Goal: Find specific page/section: Find specific page/section

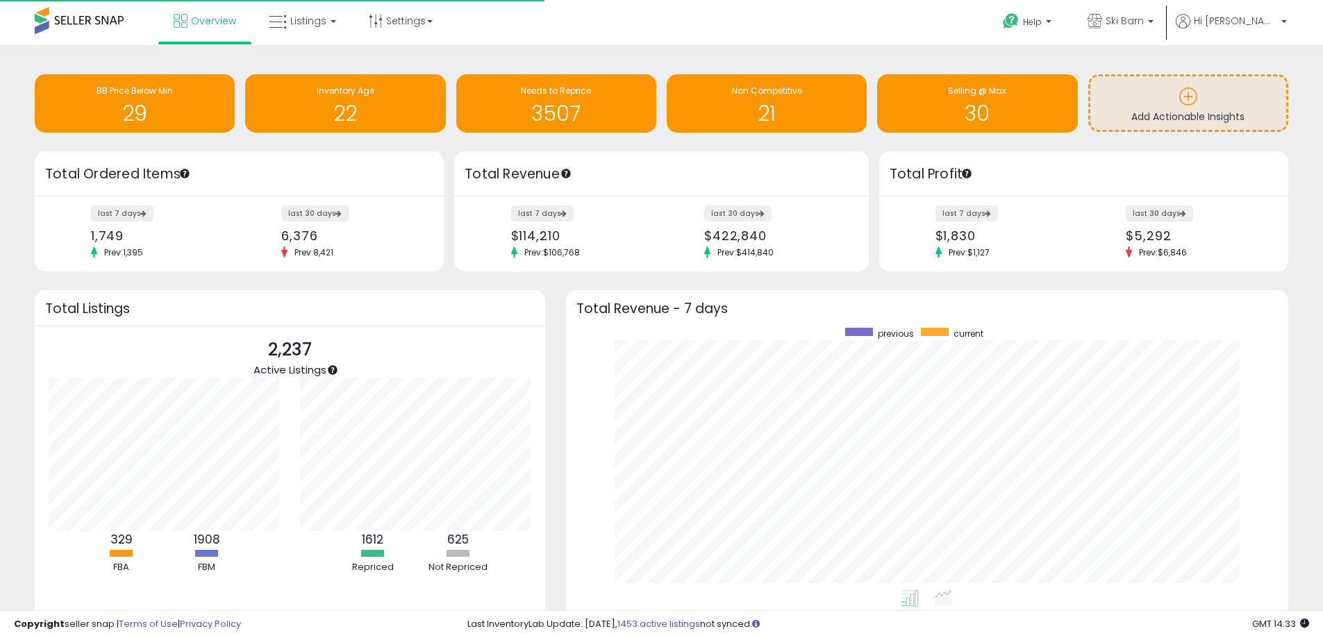
scroll to position [262, 695]
click at [295, 19] on span "Listings" at bounding box center [308, 21] width 36 height 14
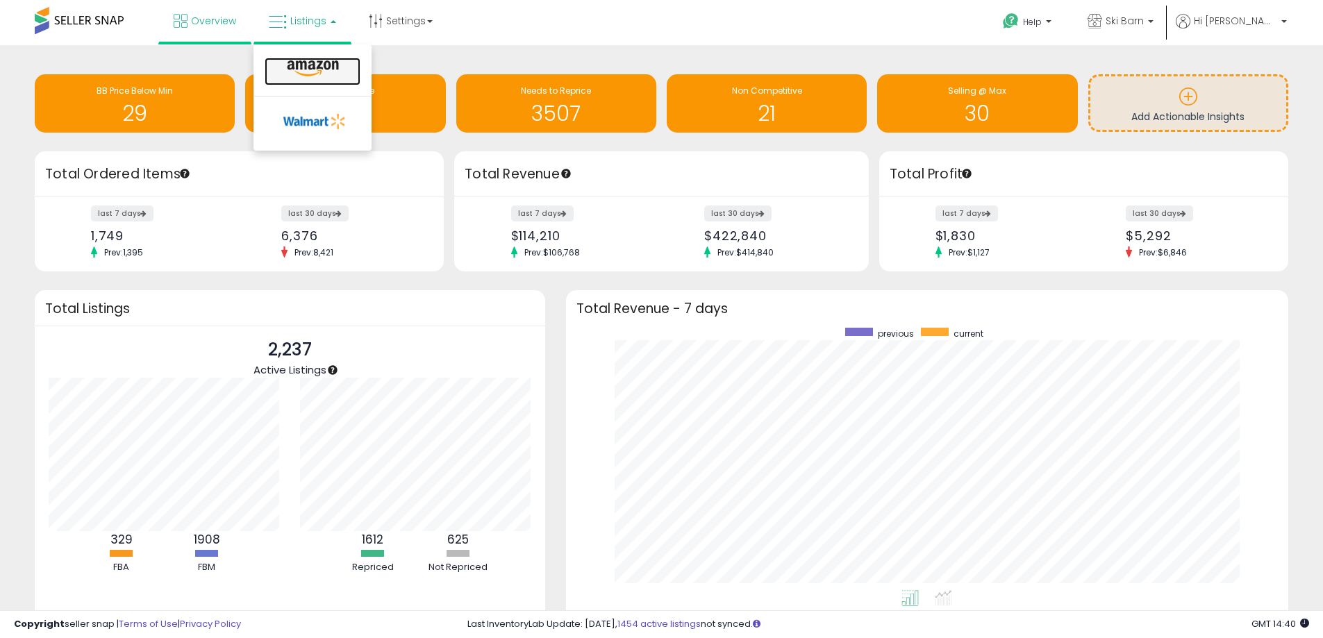
click at [304, 66] on icon at bounding box center [313, 69] width 60 height 18
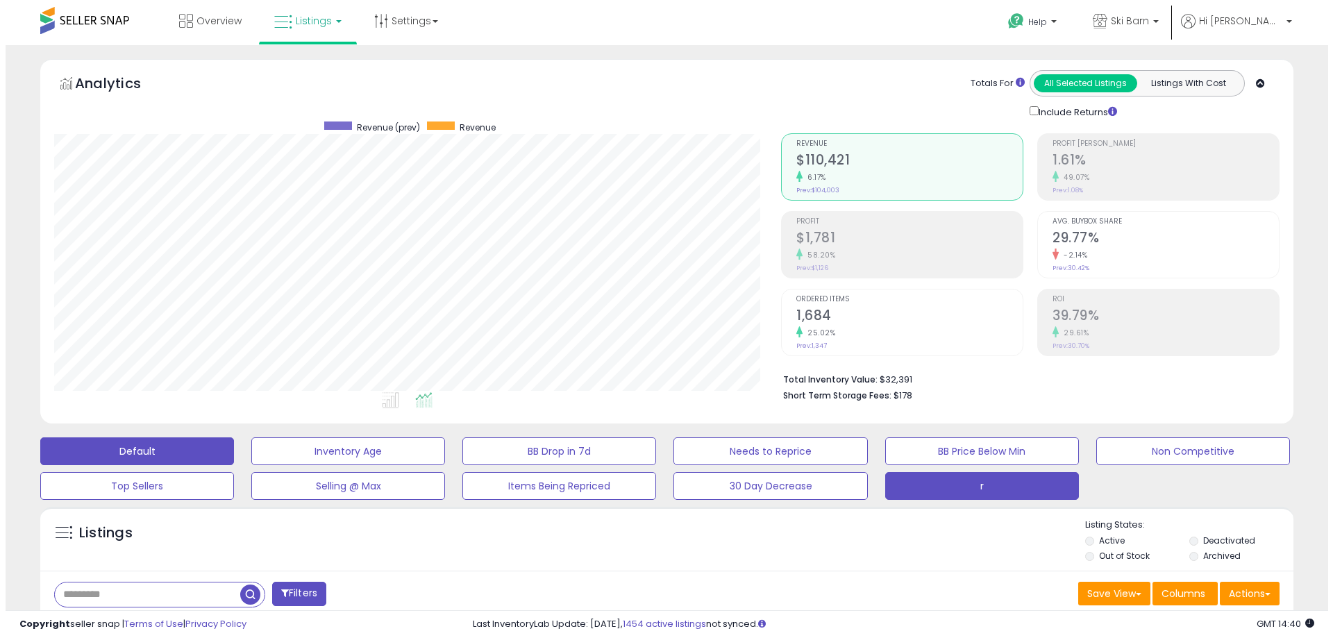
scroll to position [285, 727]
click at [439, 465] on button "r" at bounding box center [343, 451] width 194 height 28
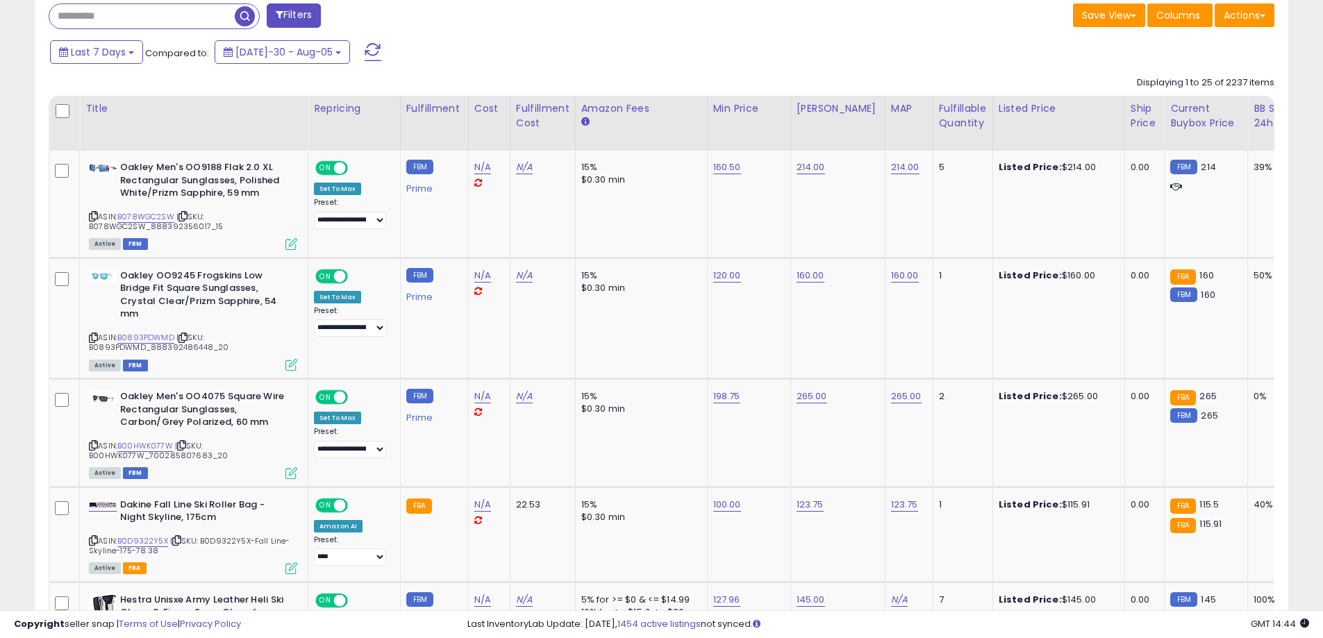
scroll to position [347, 0]
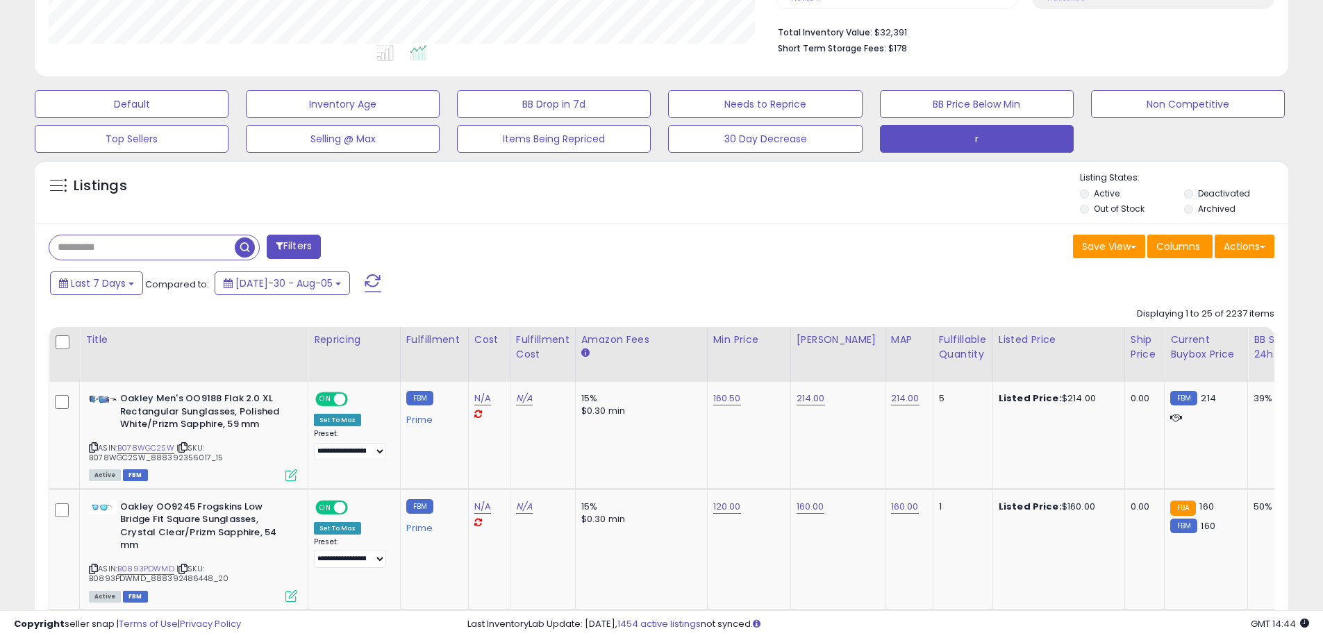
click at [167, 252] on input "text" at bounding box center [141, 247] width 185 height 24
type input "******"
click at [363, 249] on span "button" at bounding box center [365, 247] width 20 height 20
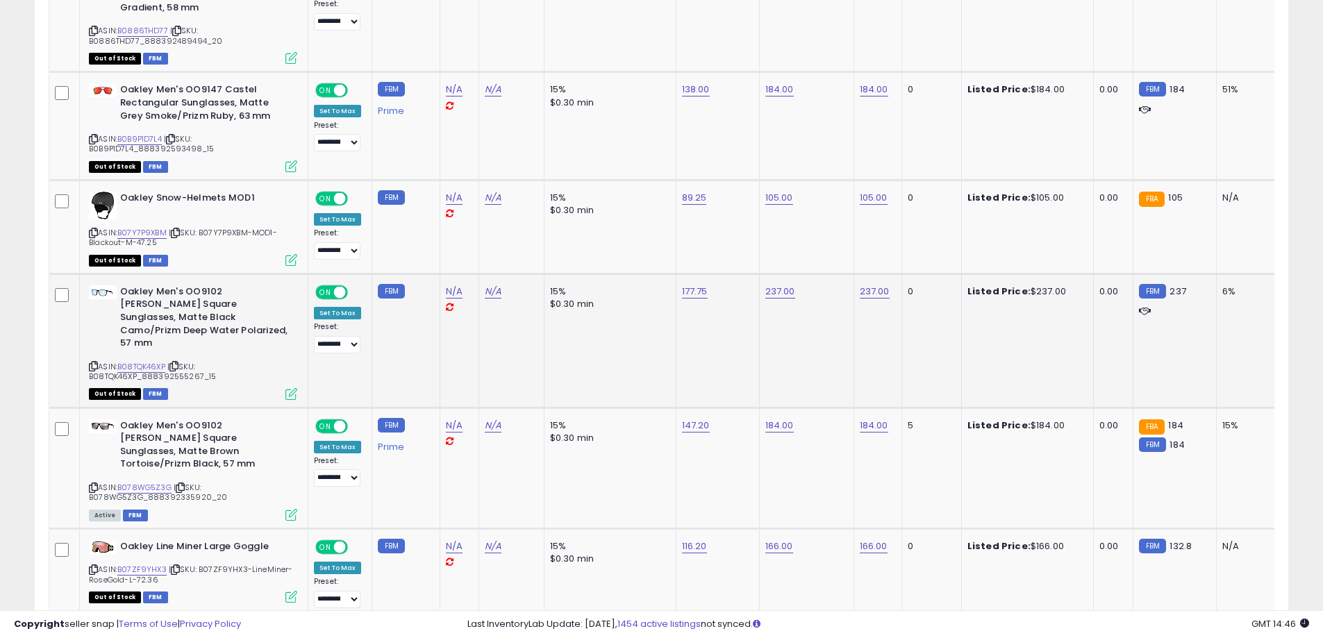
scroll to position [2942, 0]
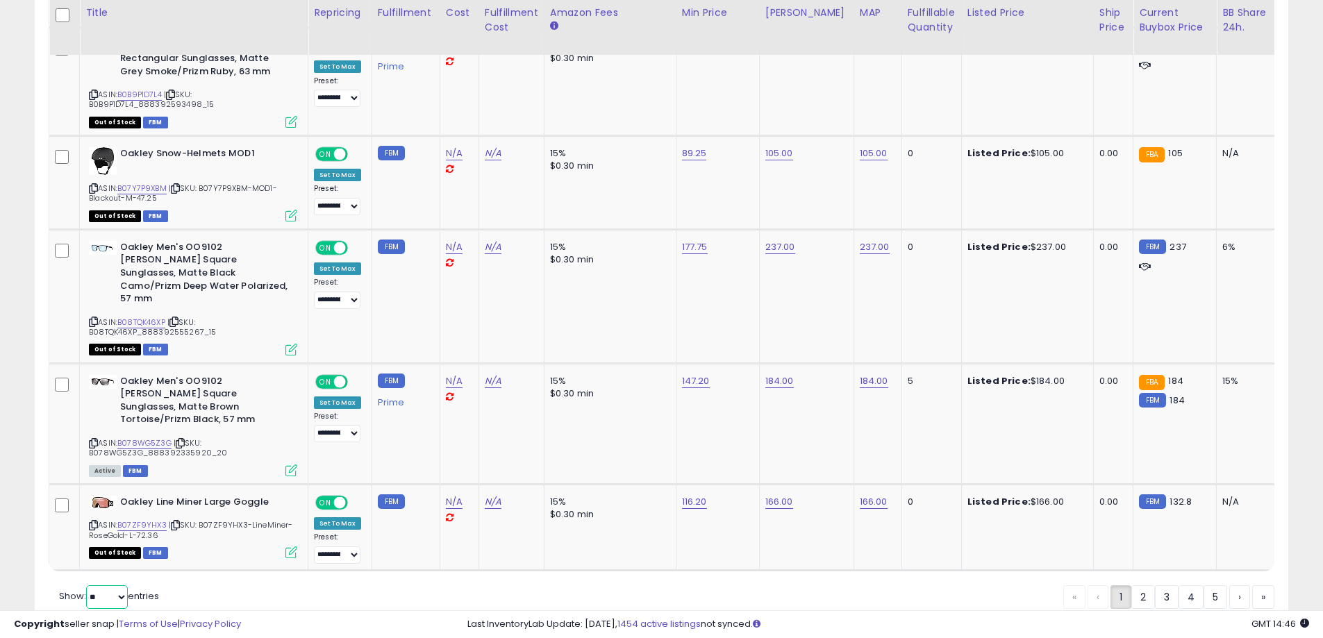
click at [106, 585] on select "** **" at bounding box center [107, 597] width 42 height 24
select select "**"
click at [87, 585] on select "** **" at bounding box center [107, 597] width 42 height 24
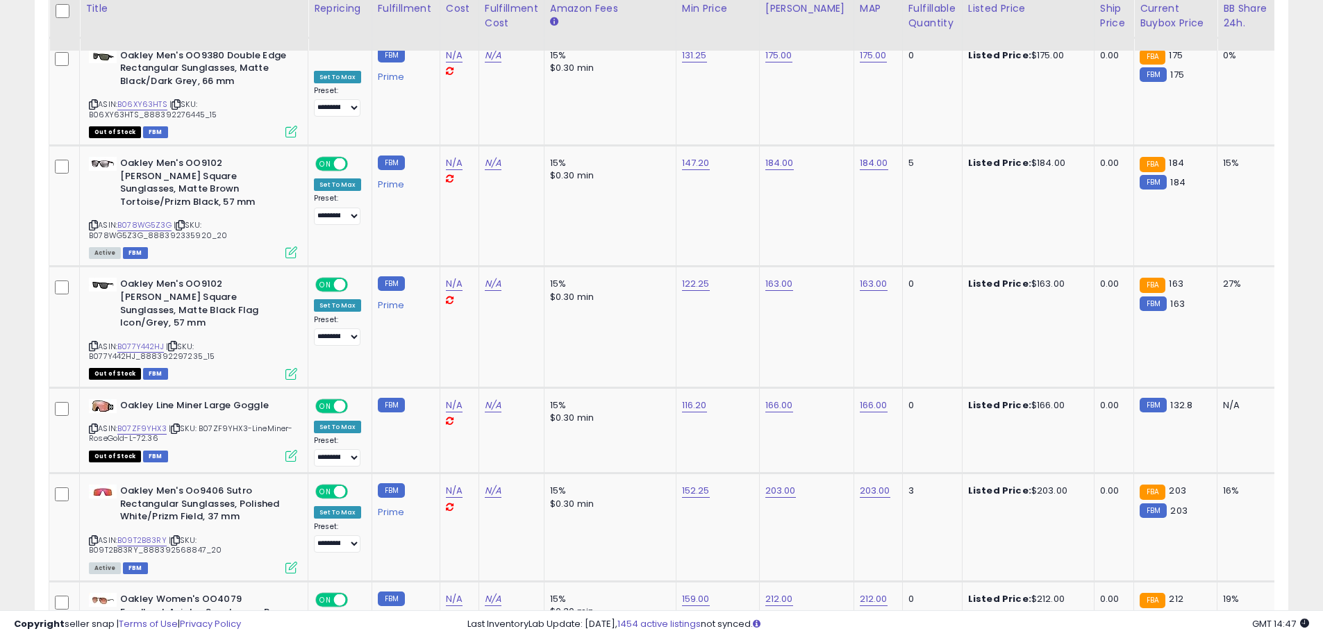
scroll to position [5668, 0]
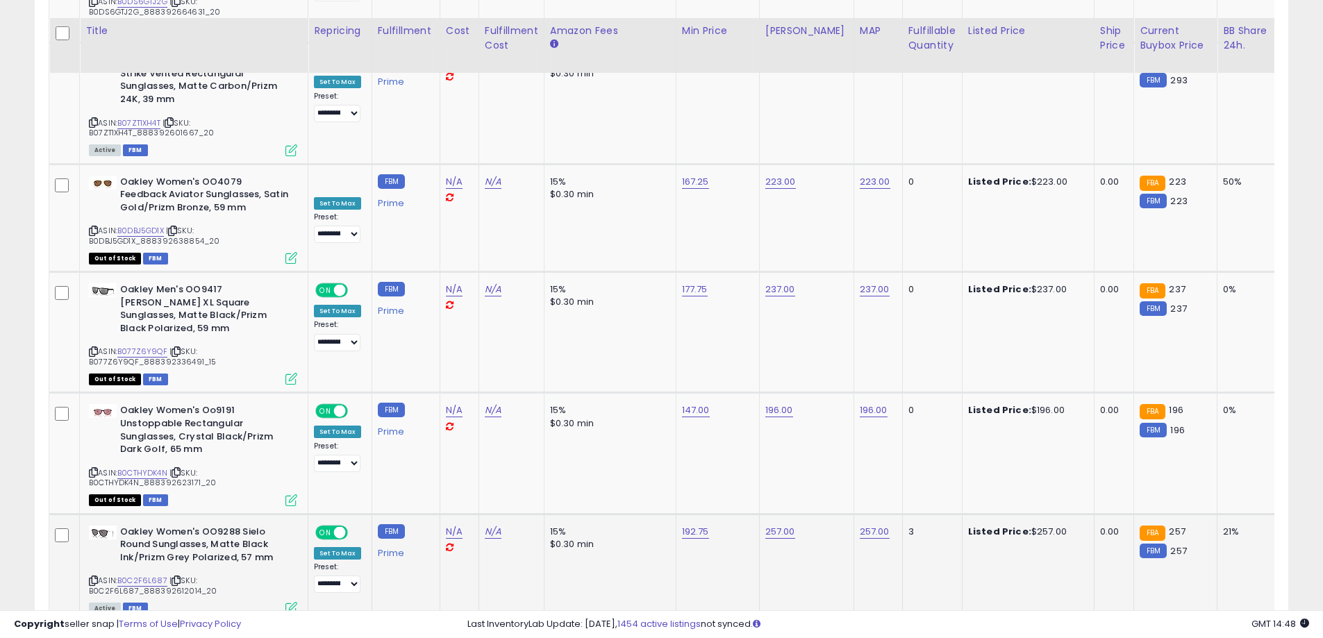
scroll to position [5741, 0]
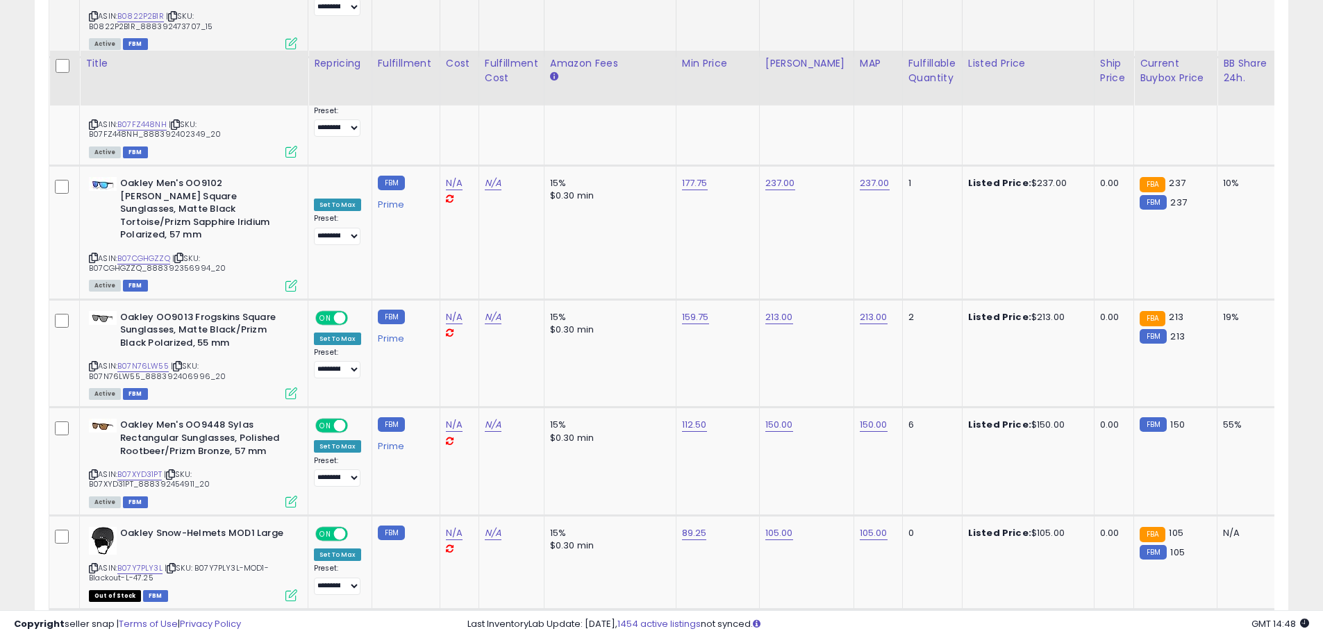
scroll to position [5833, 0]
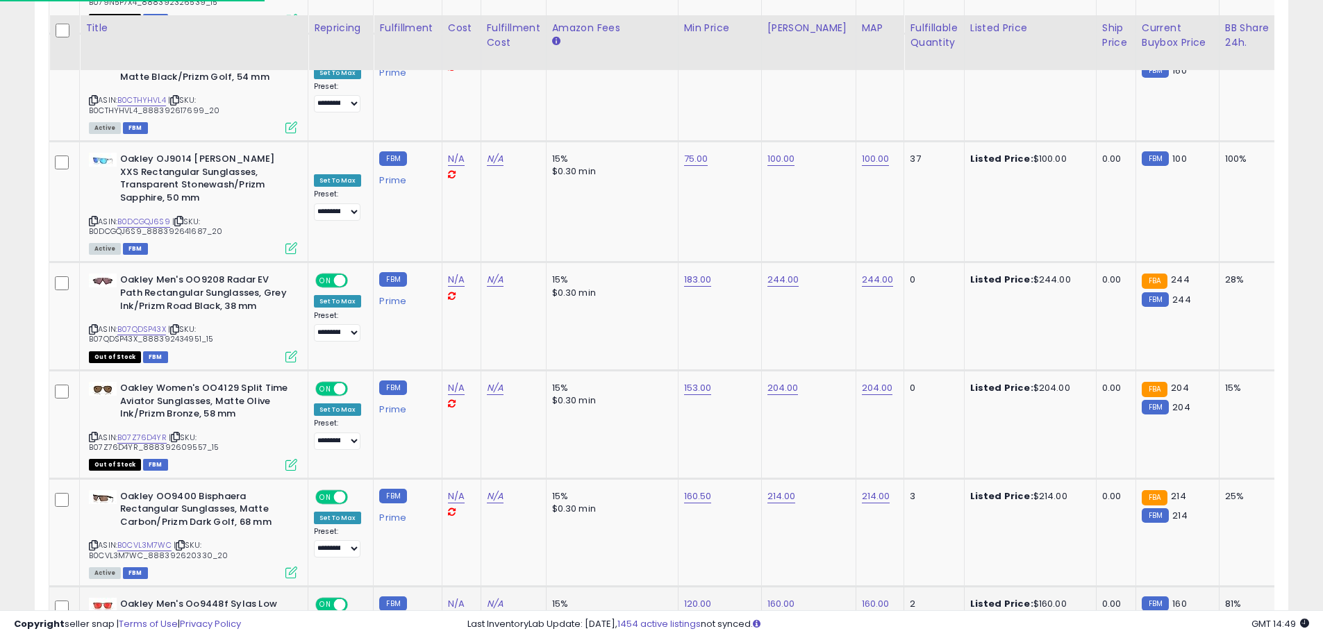
scroll to position [5811, 0]
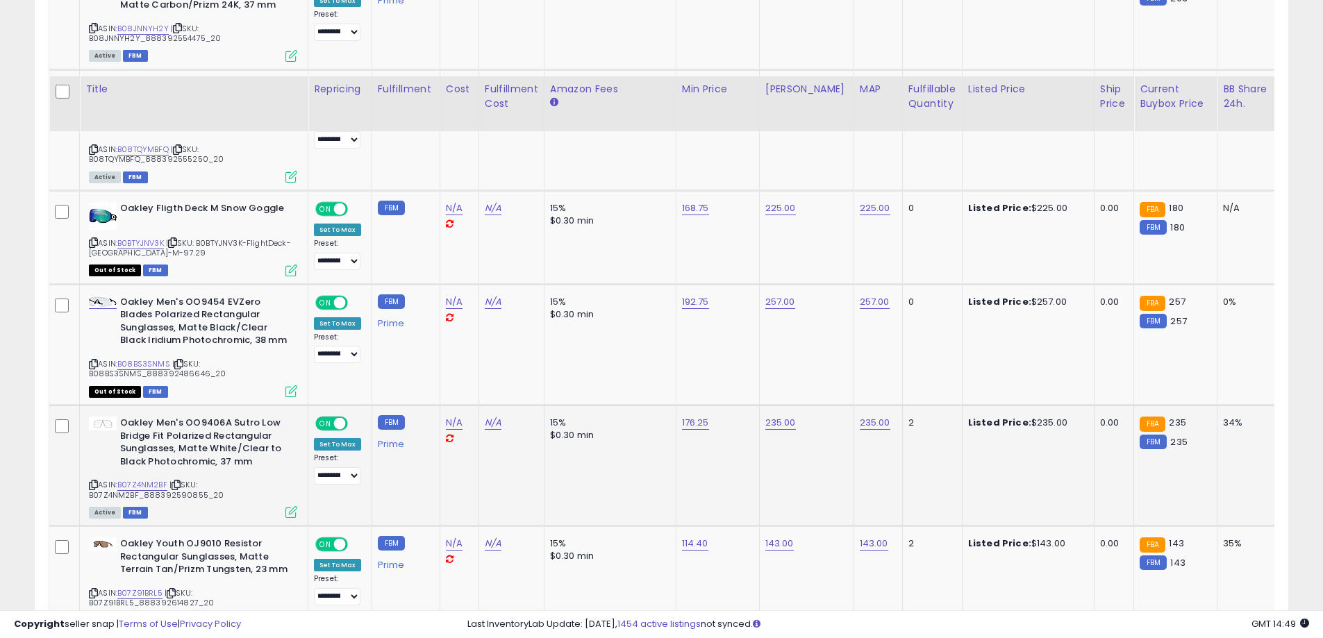
scroll to position [5853, 0]
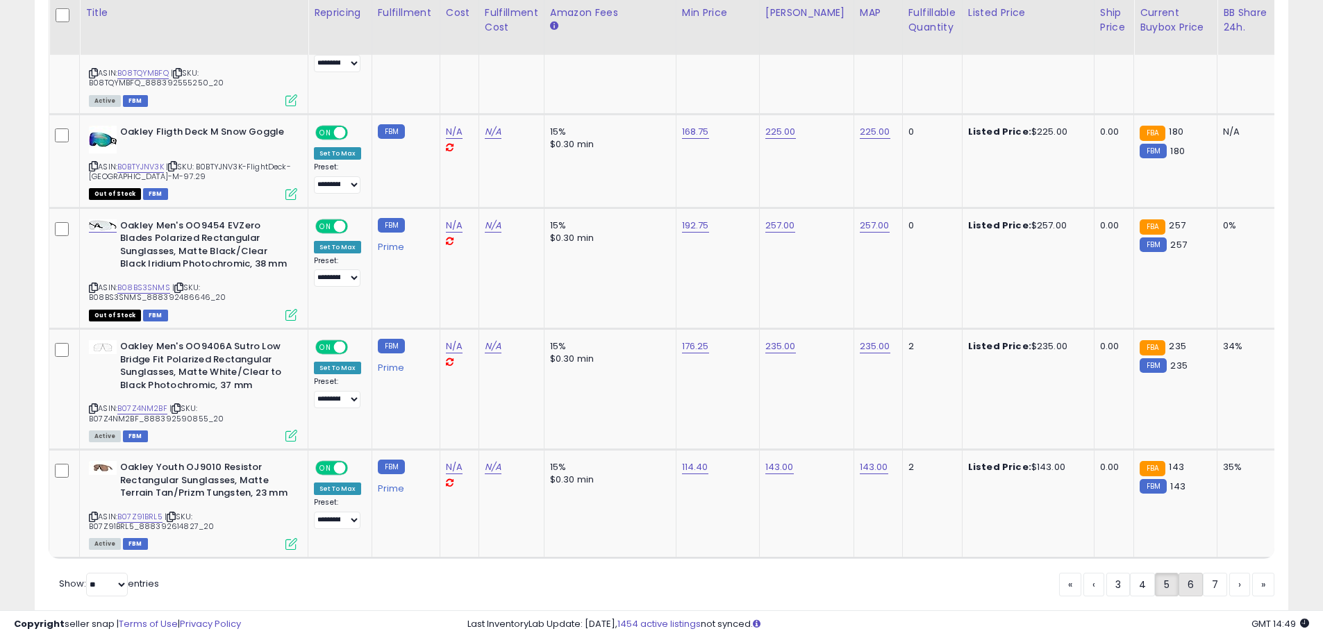
click at [1229, 573] on link "6" at bounding box center [1239, 585] width 21 height 24
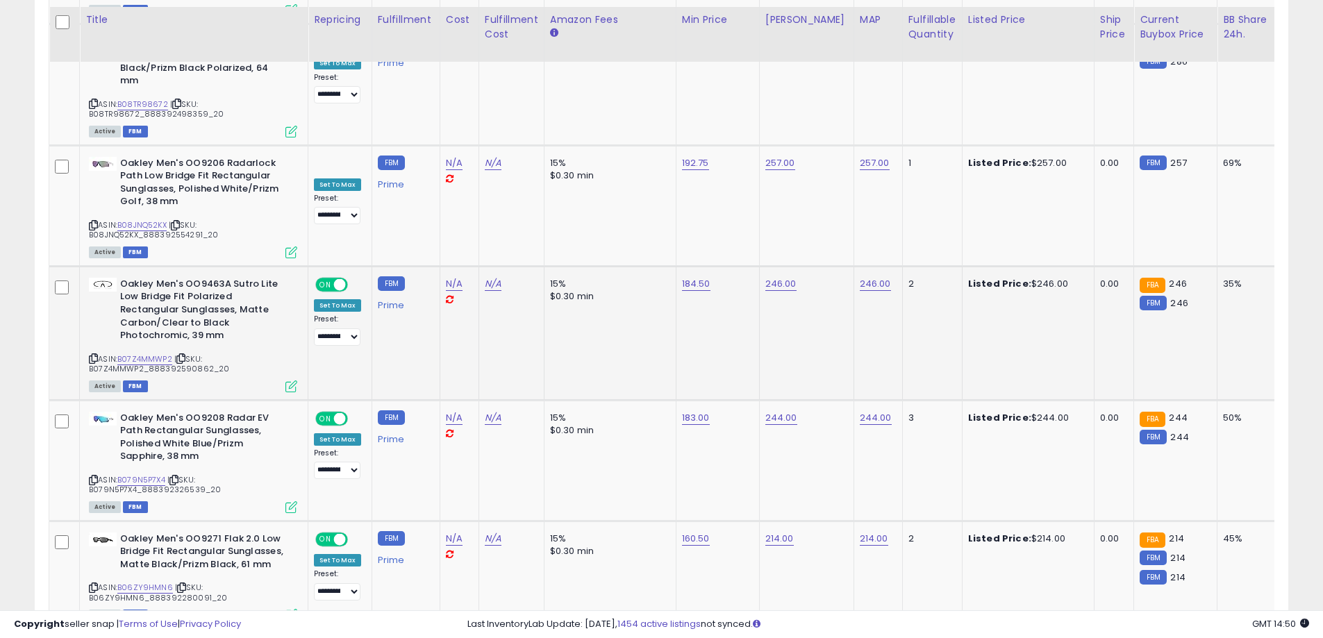
scroll to position [5844, 0]
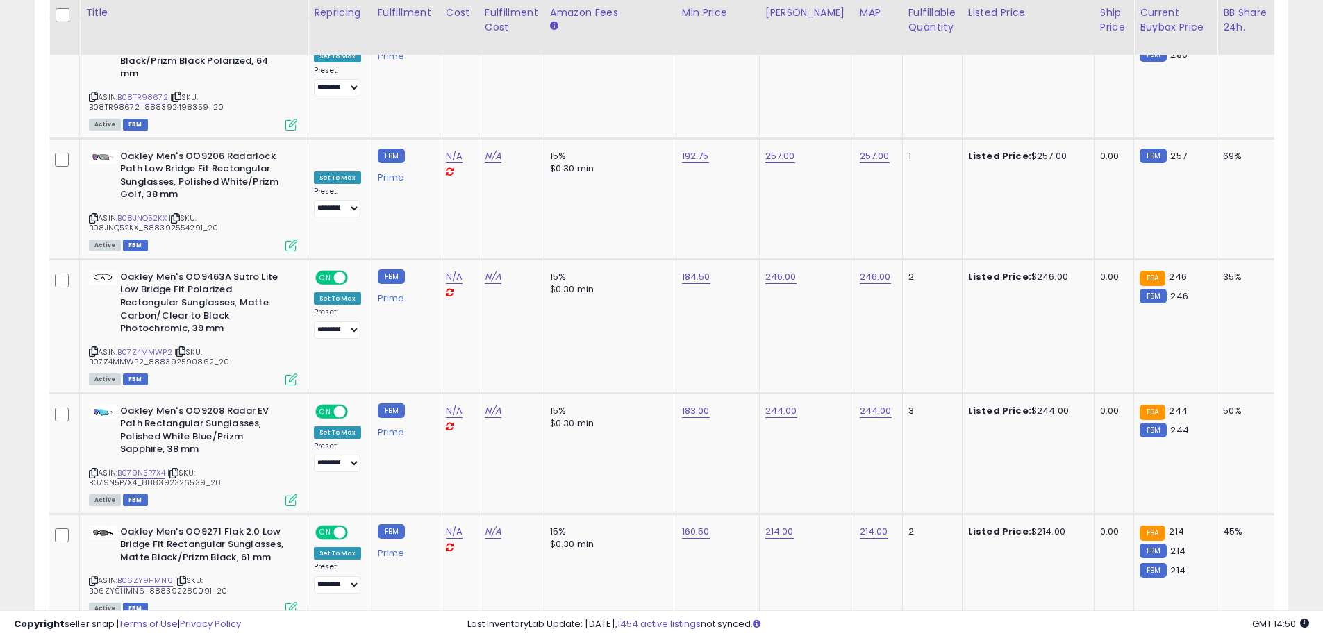
click at [1229, 637] on link "7" at bounding box center [1239, 649] width 21 height 24
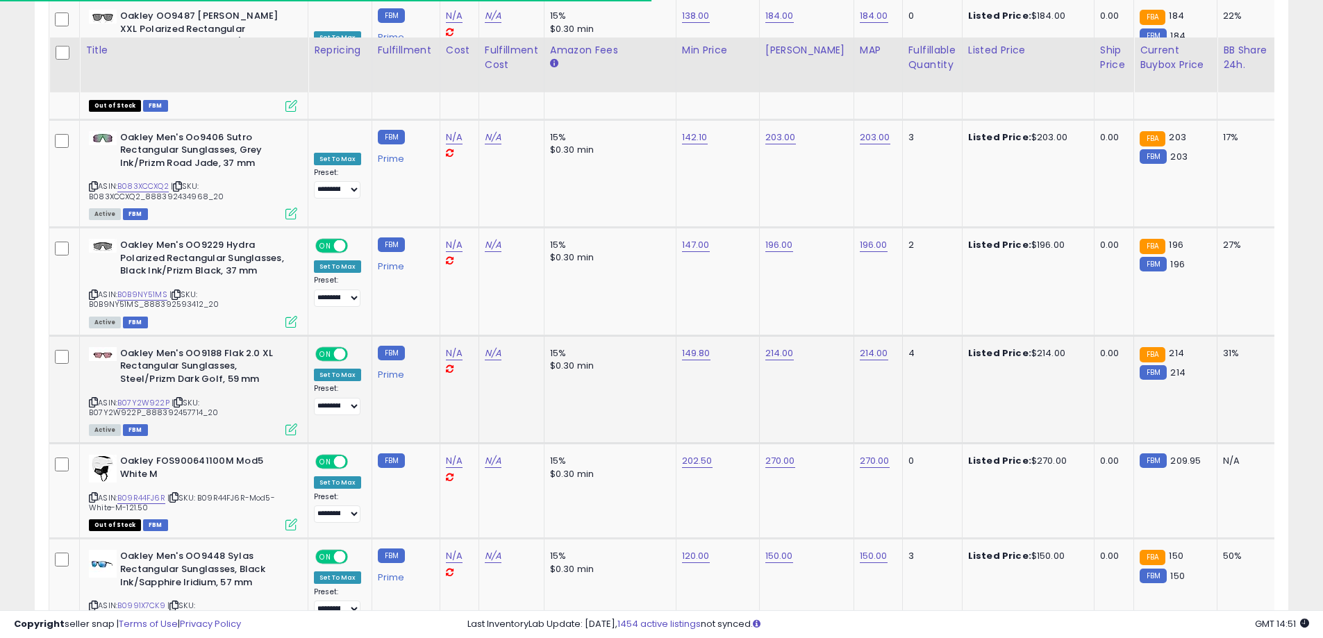
scroll to position [5699, 0]
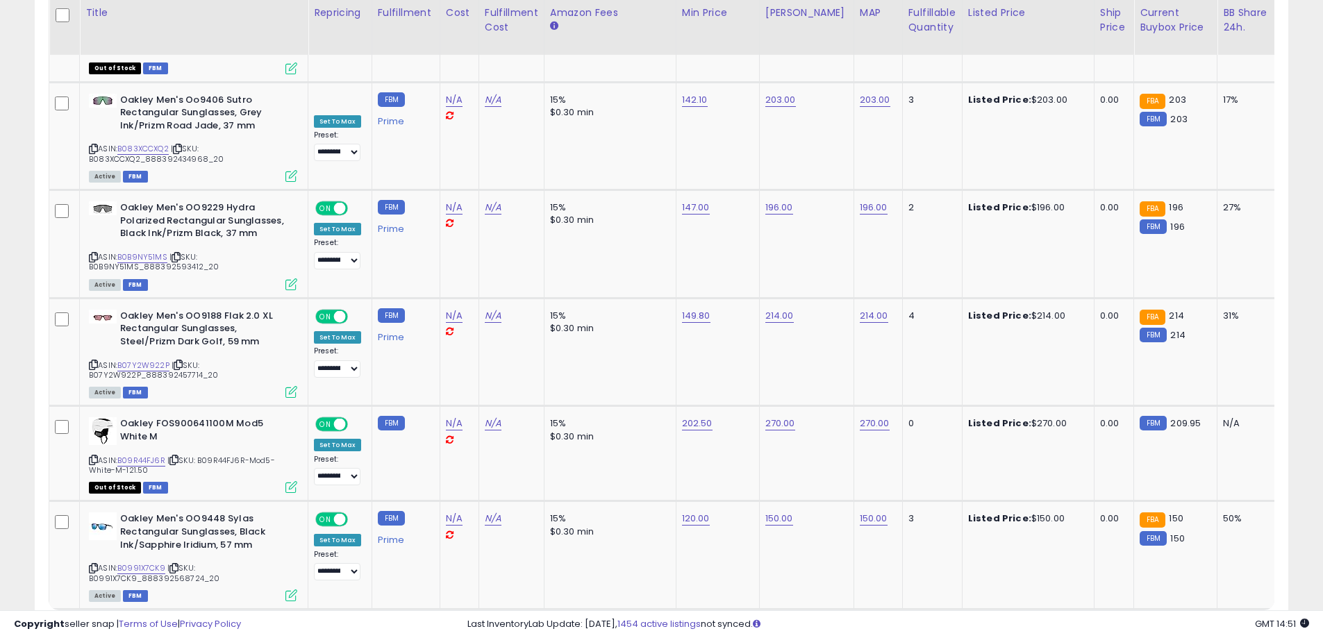
click at [1229, 624] on link "8" at bounding box center [1239, 636] width 21 height 24
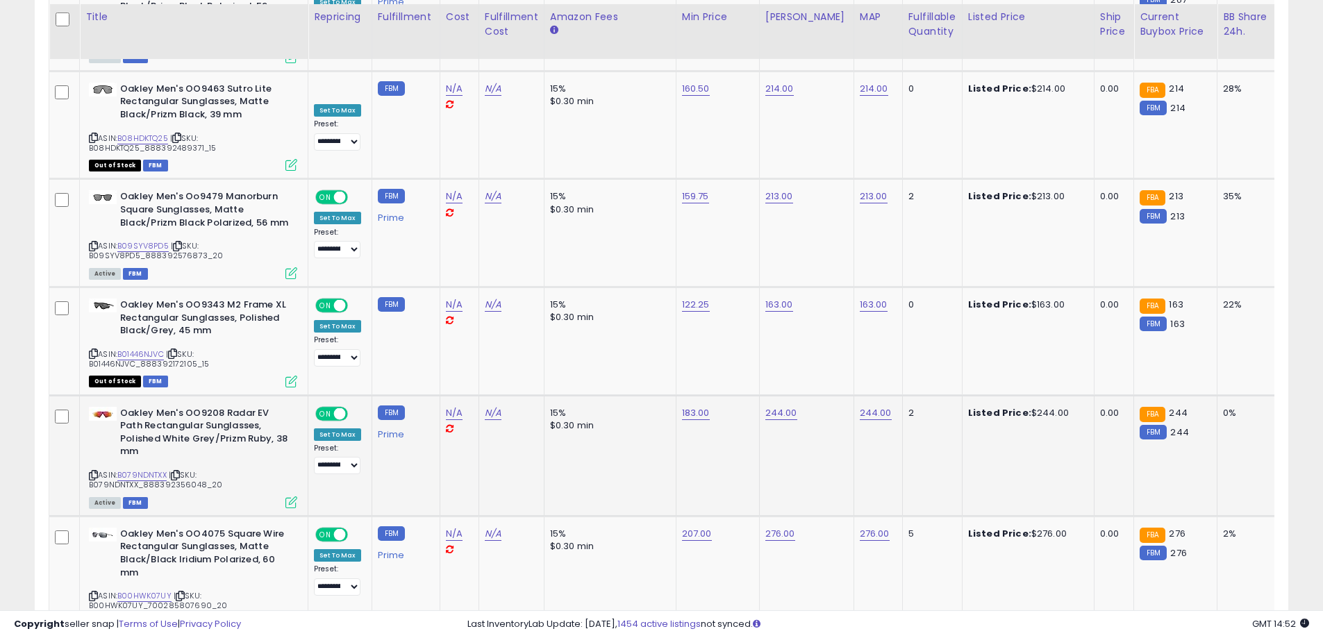
scroll to position [5805, 0]
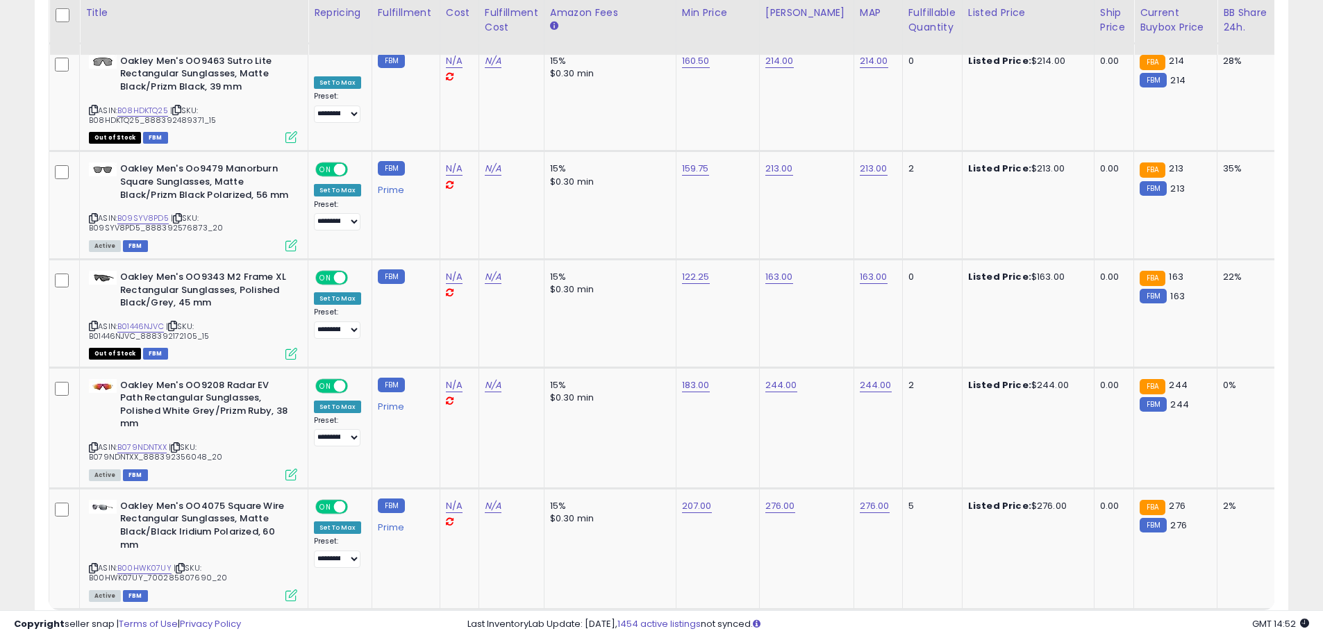
click at [1229, 624] on link "9" at bounding box center [1239, 636] width 21 height 24
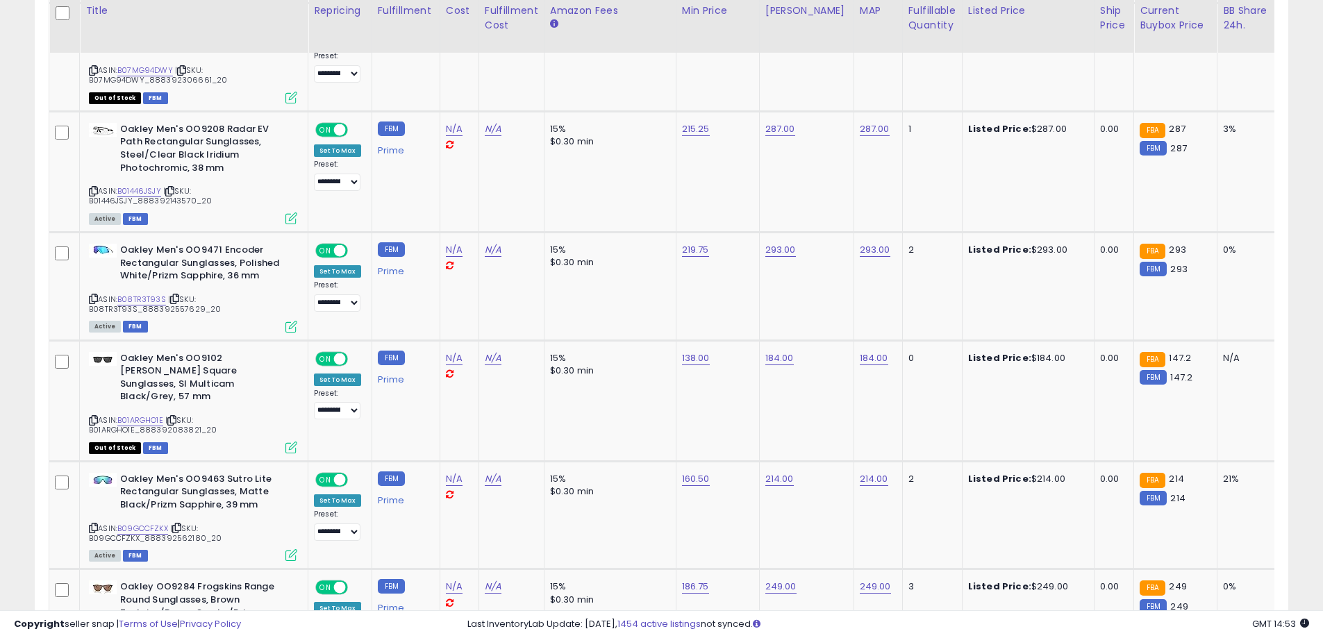
scroll to position [5886, 0]
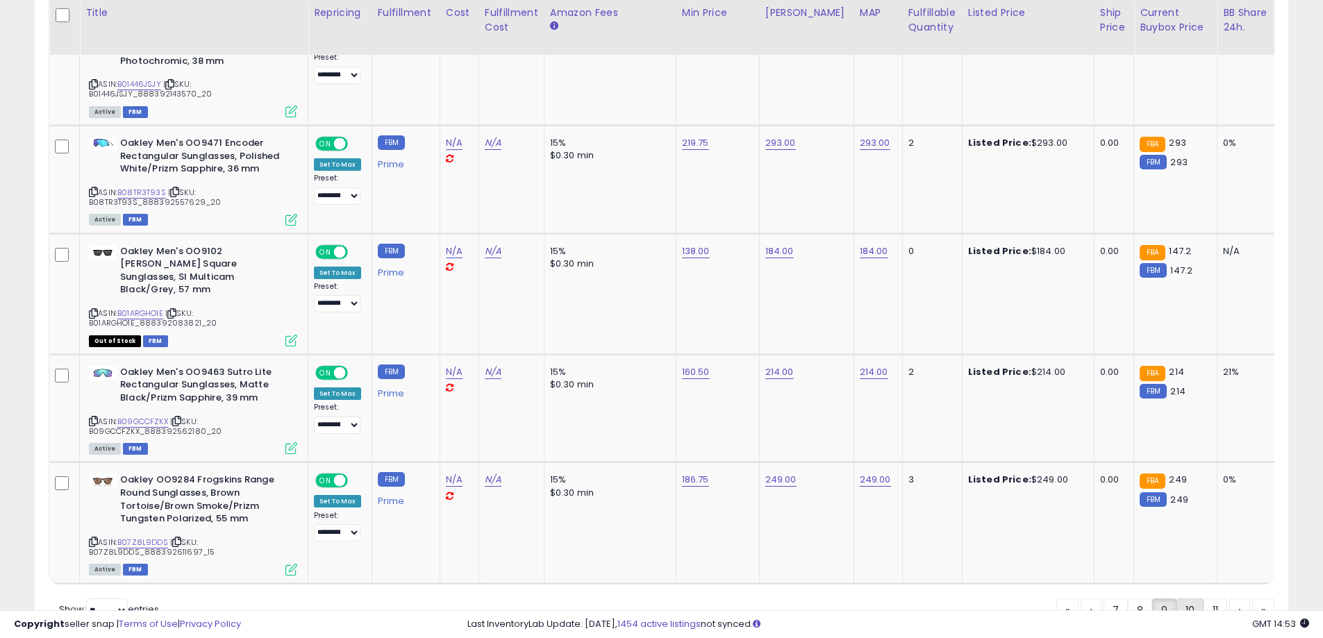
click at [1229, 598] on link "10" at bounding box center [1239, 610] width 21 height 24
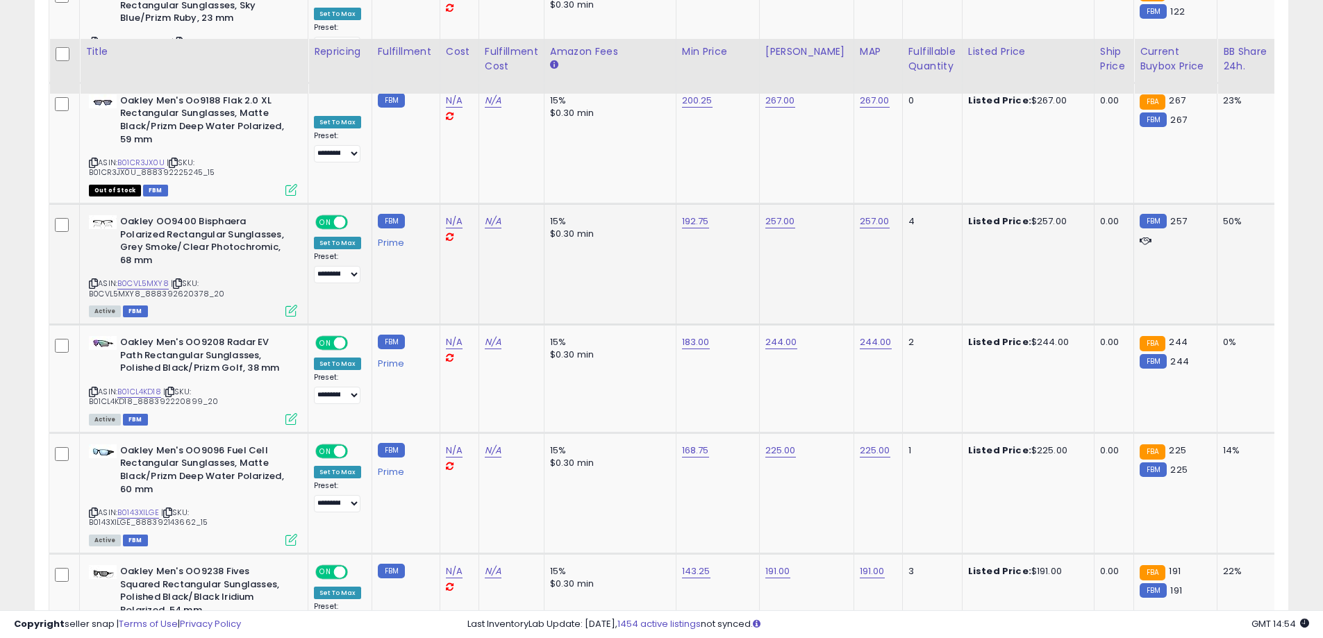
scroll to position [5846, 0]
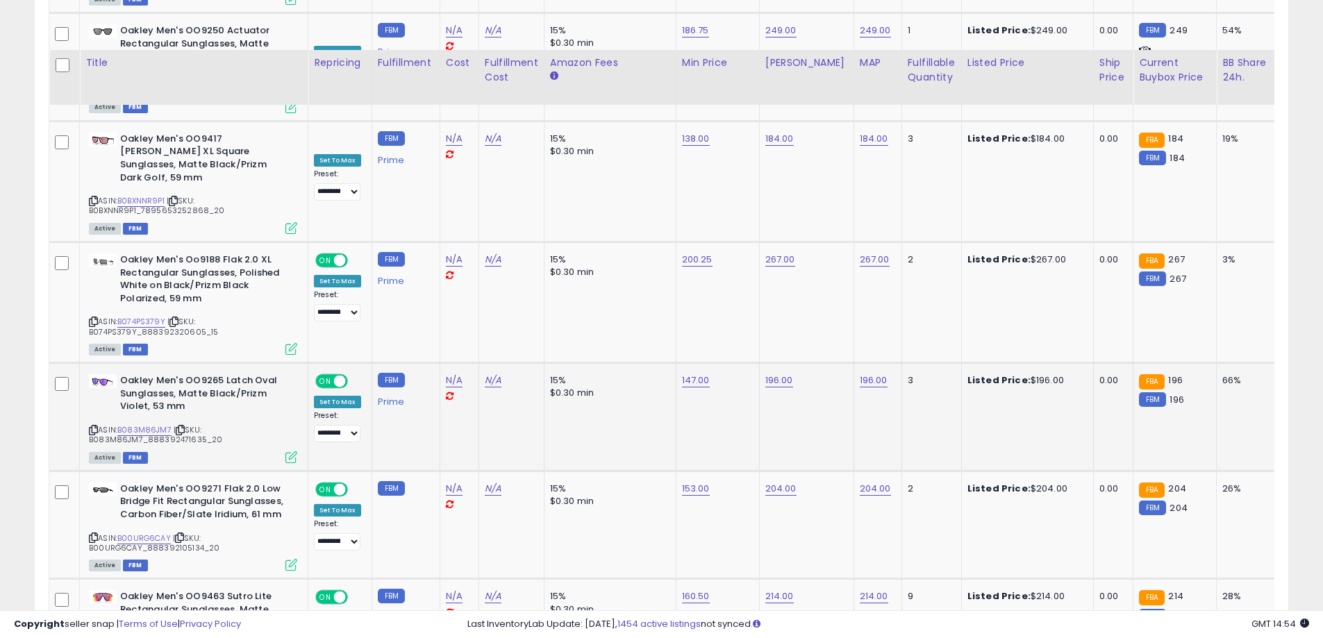
scroll to position [5805, 0]
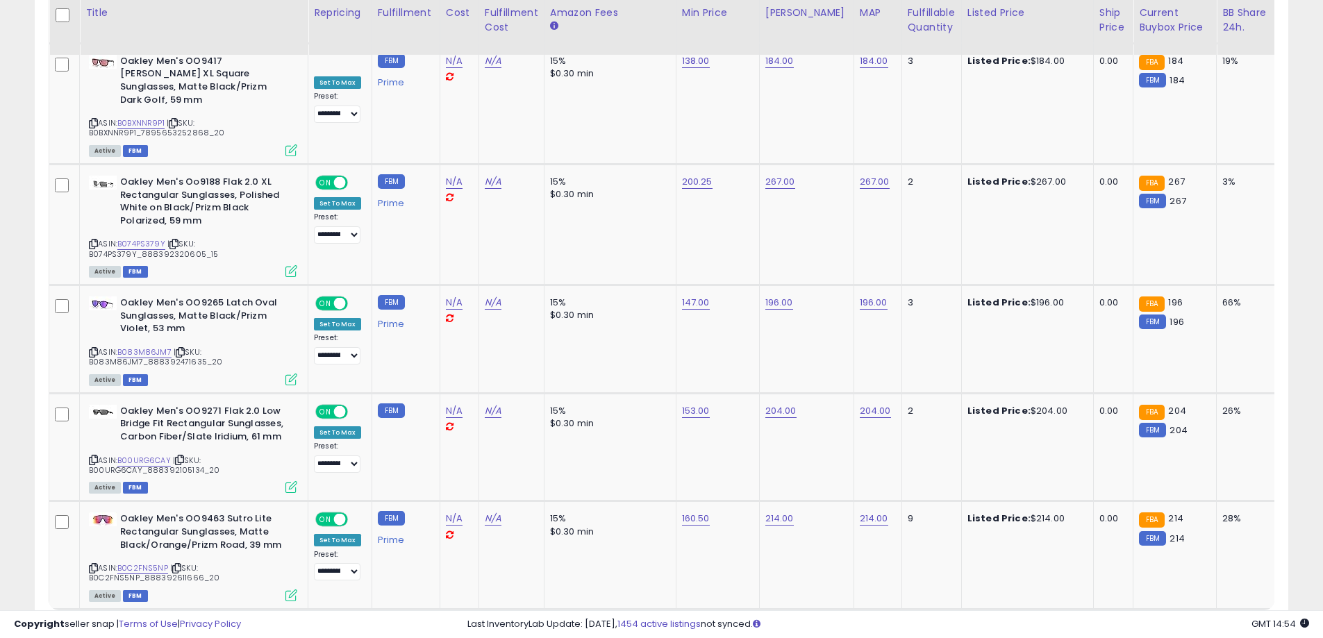
click at [1229, 624] on link "12" at bounding box center [1239, 636] width 21 height 24
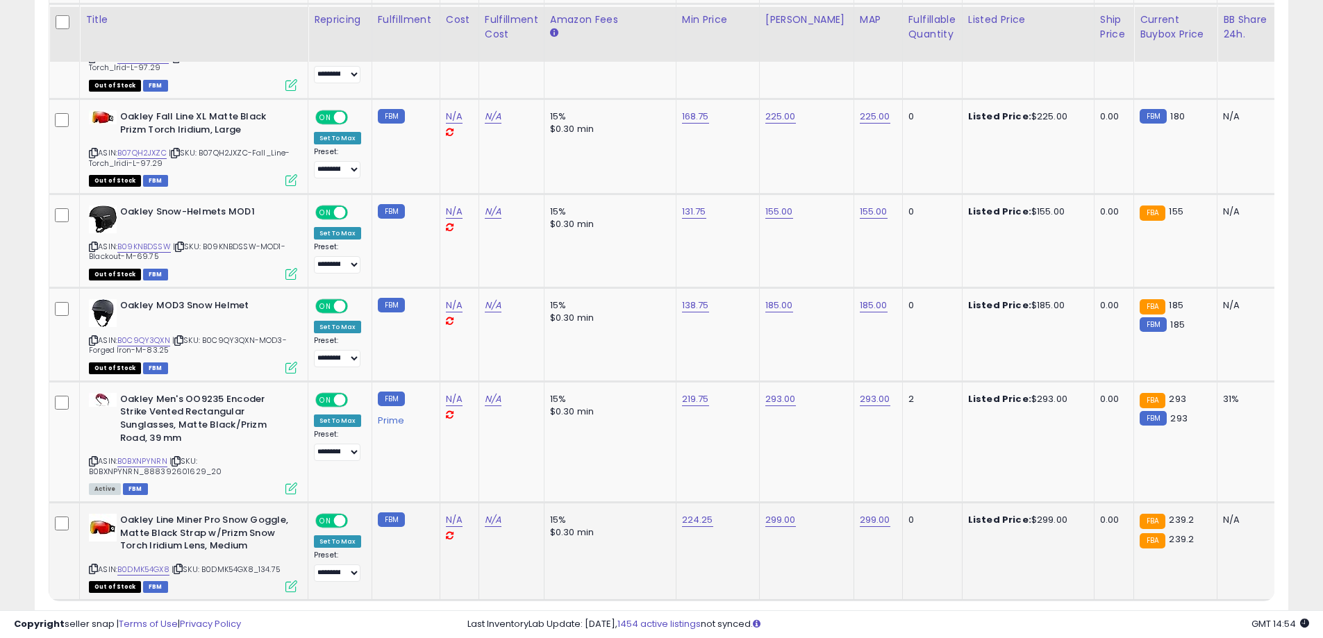
scroll to position [5255, 0]
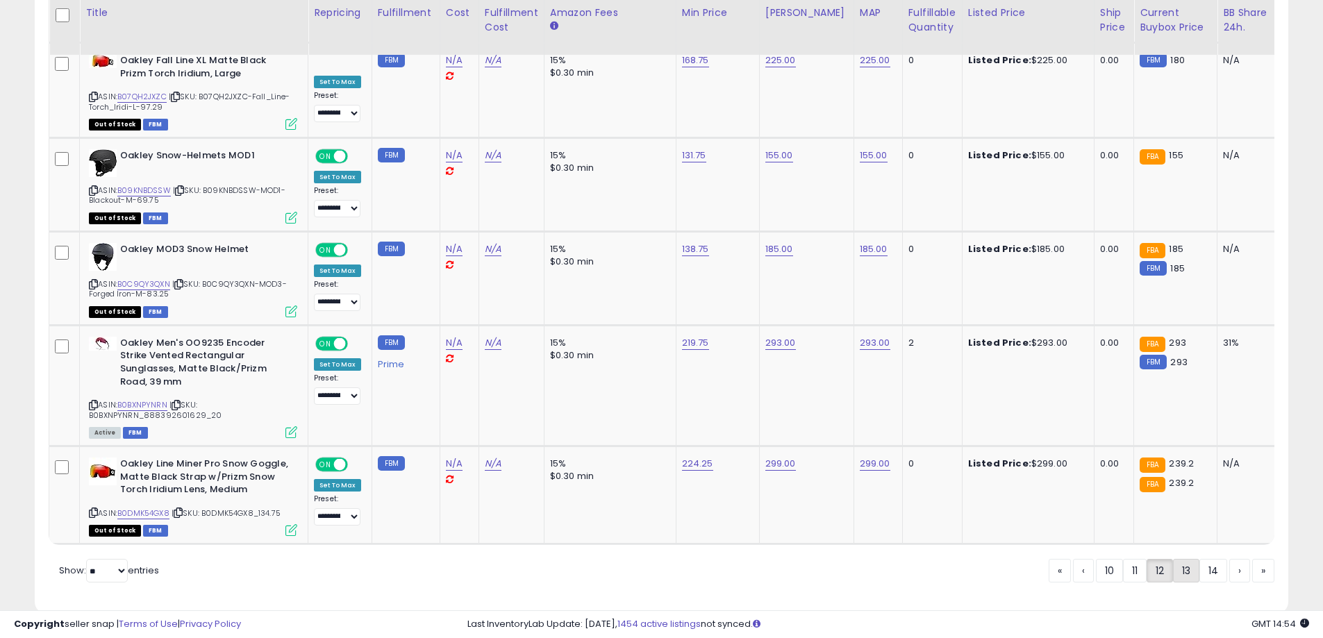
click at [1229, 559] on link "13" at bounding box center [1239, 571] width 21 height 24
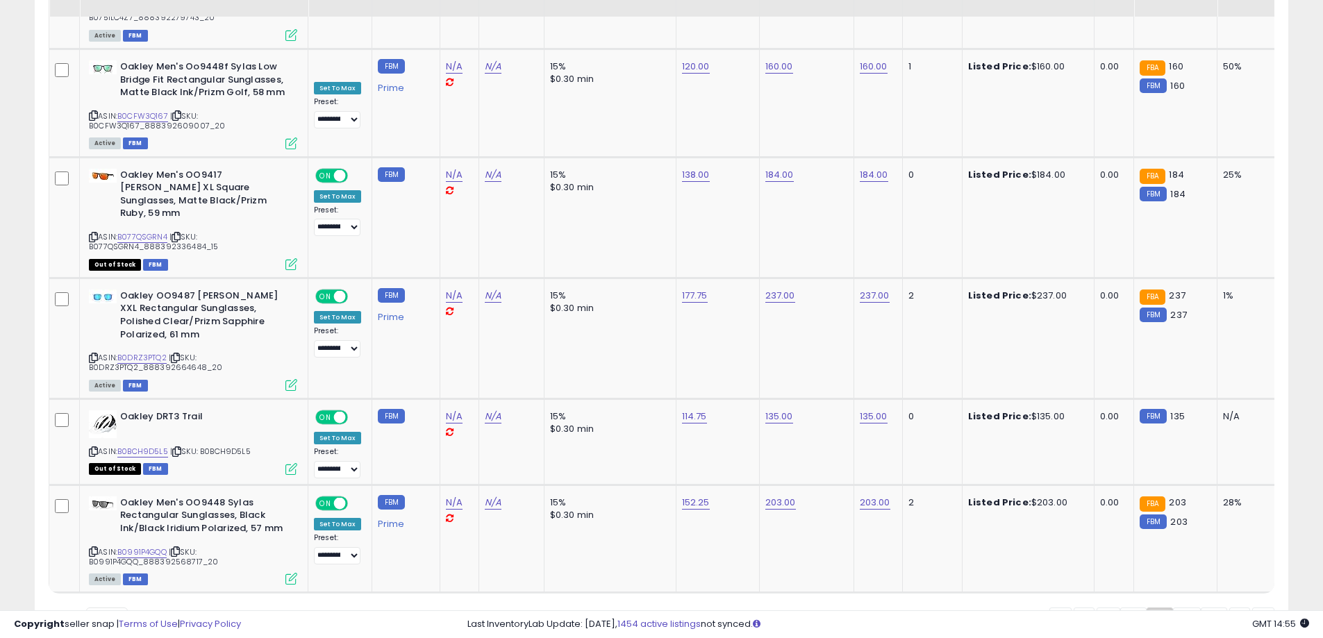
scroll to position [5764, 0]
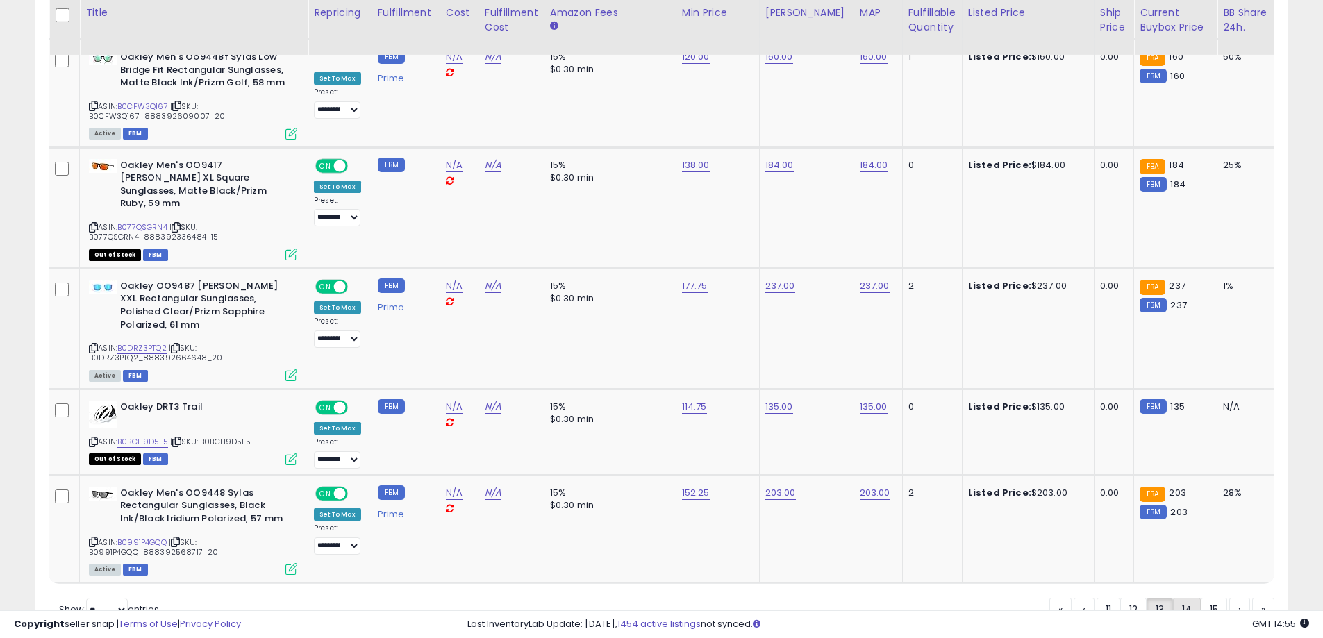
click at [1229, 598] on link "14" at bounding box center [1239, 610] width 21 height 24
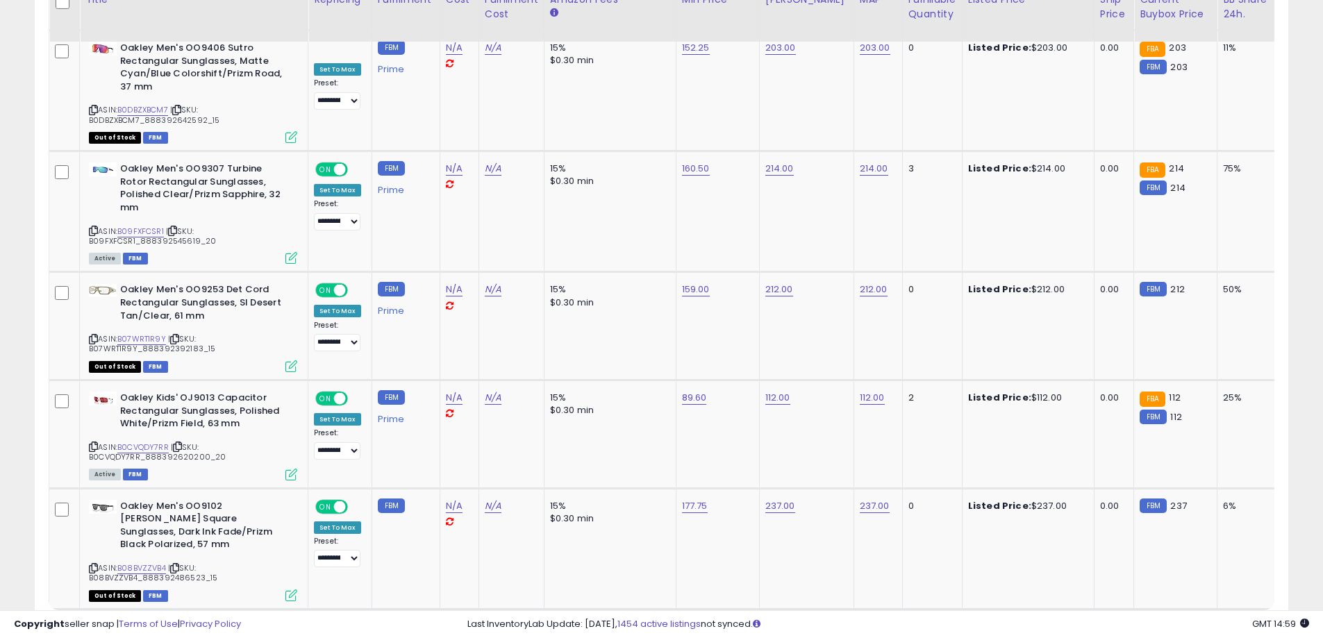
scroll to position [5792, 0]
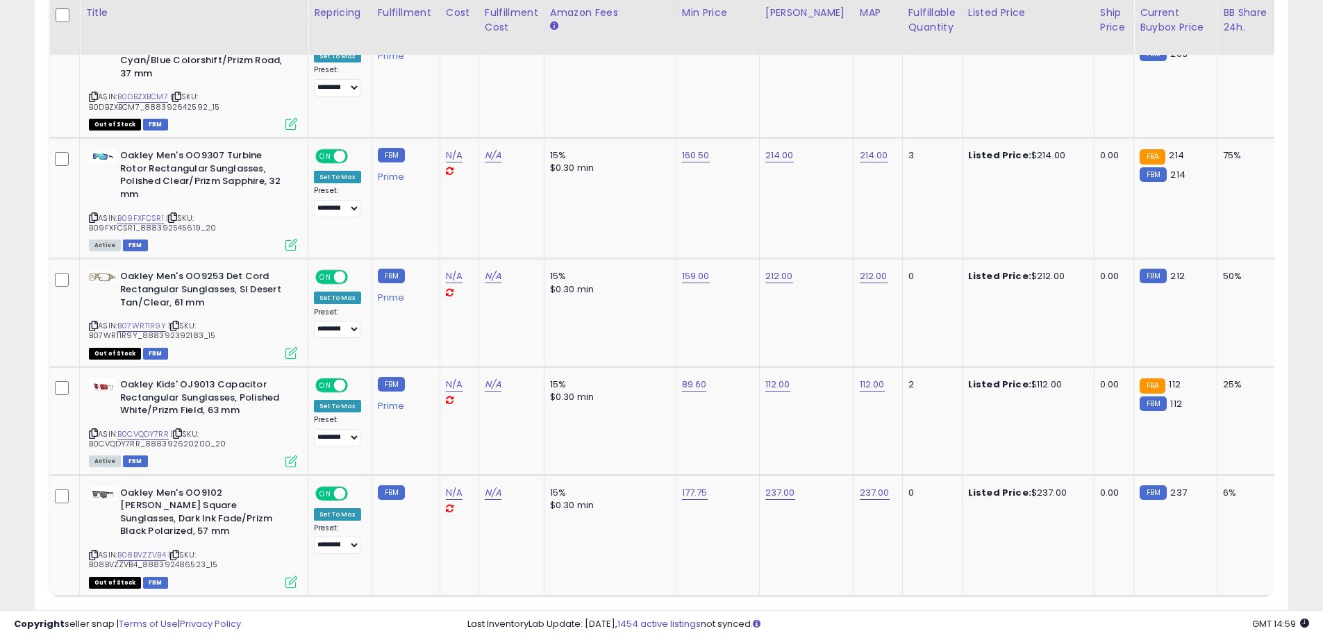
click at [1252, 611] on link "15" at bounding box center [1263, 623] width 22 height 24
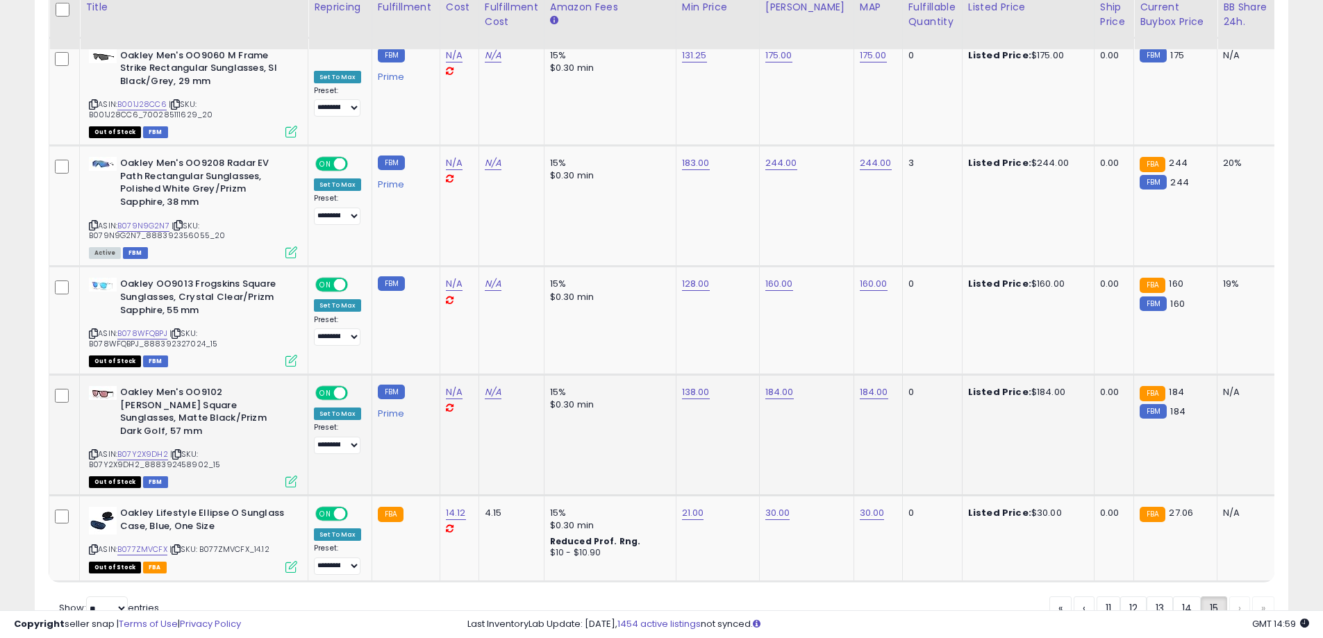
scroll to position [2088, 0]
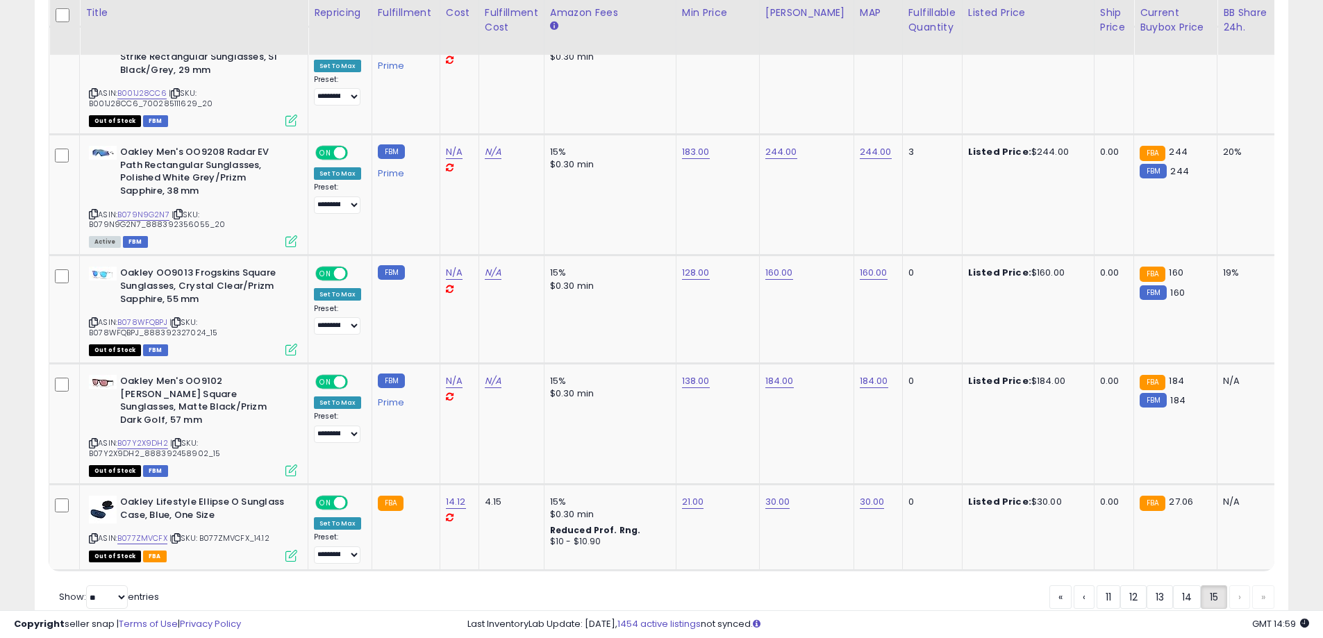
click at [1237, 585] on div "« ‹ 11 12 13 14 15 › »" at bounding box center [1161, 598] width 225 height 27
click at [1261, 585] on div "« ‹ 11 12 13 14 15 › »" at bounding box center [1161, 598] width 225 height 27
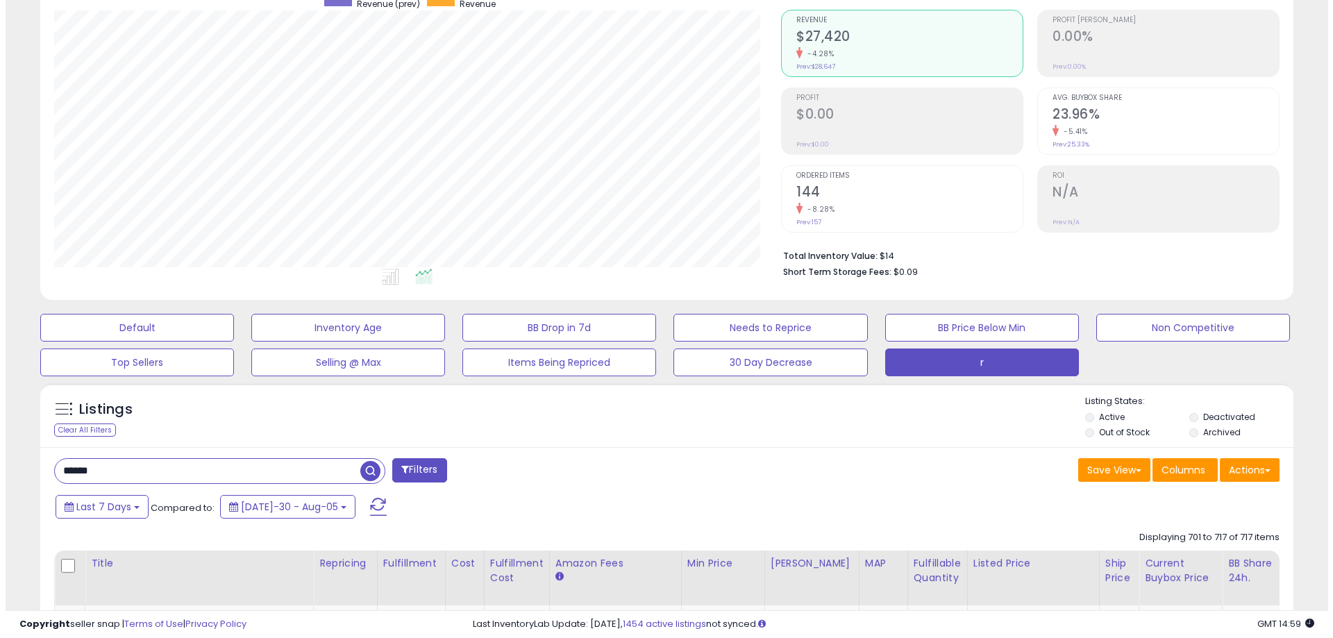
scroll to position [121, 0]
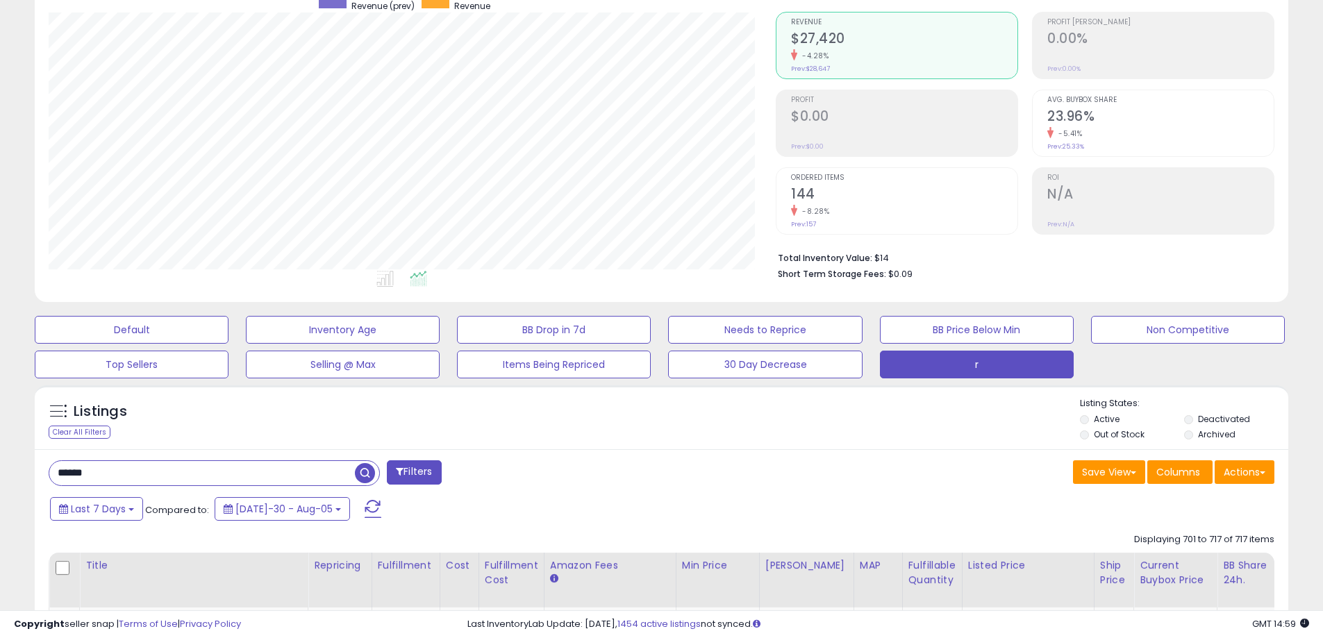
click at [186, 461] on input "******" at bounding box center [201, 473] width 305 height 24
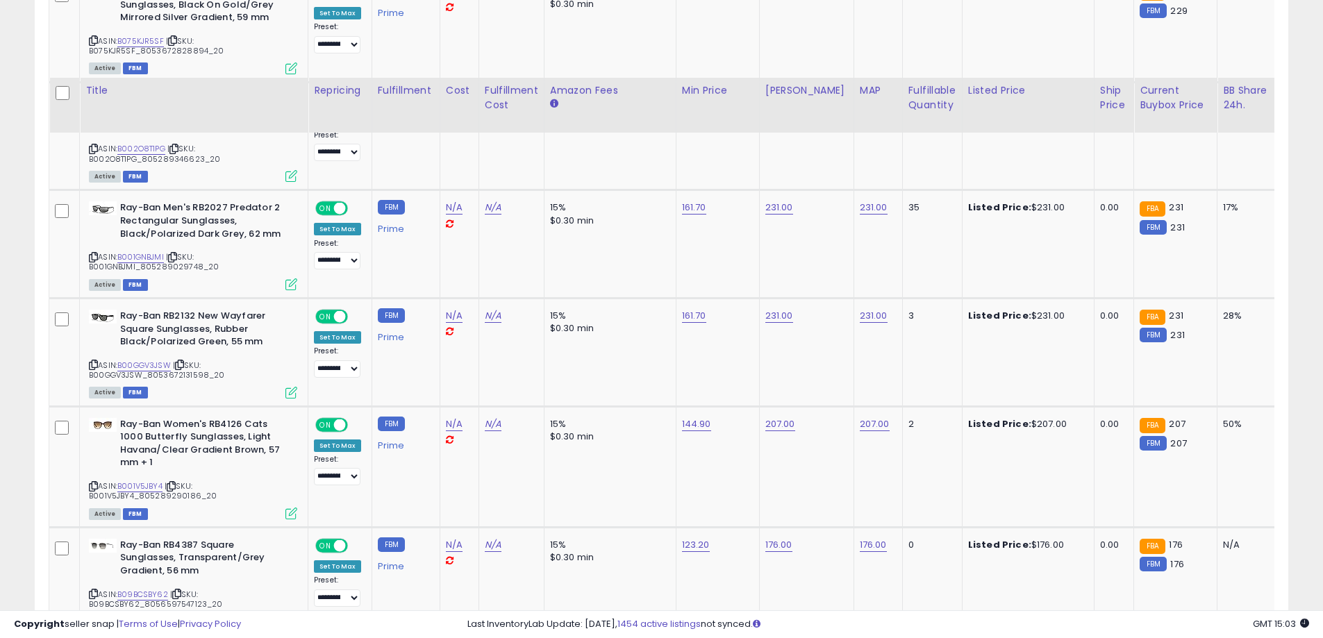
scroll to position [5753, 0]
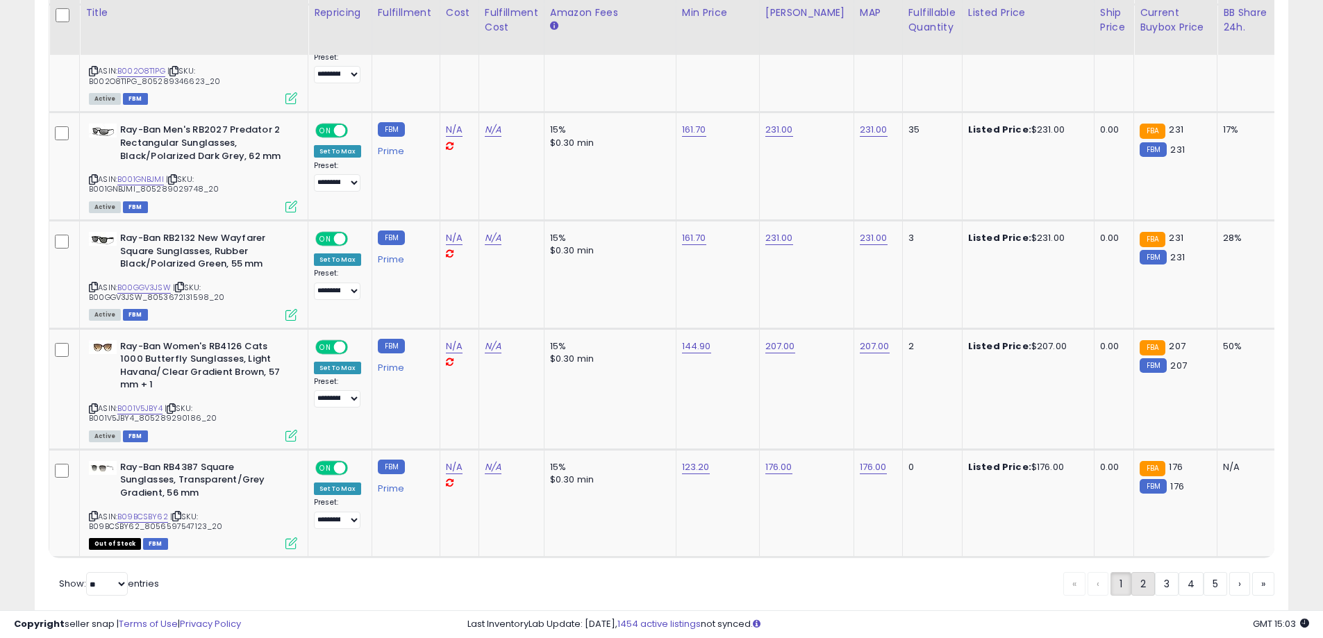
click at [1178, 572] on link "2" at bounding box center [1190, 584] width 25 height 24
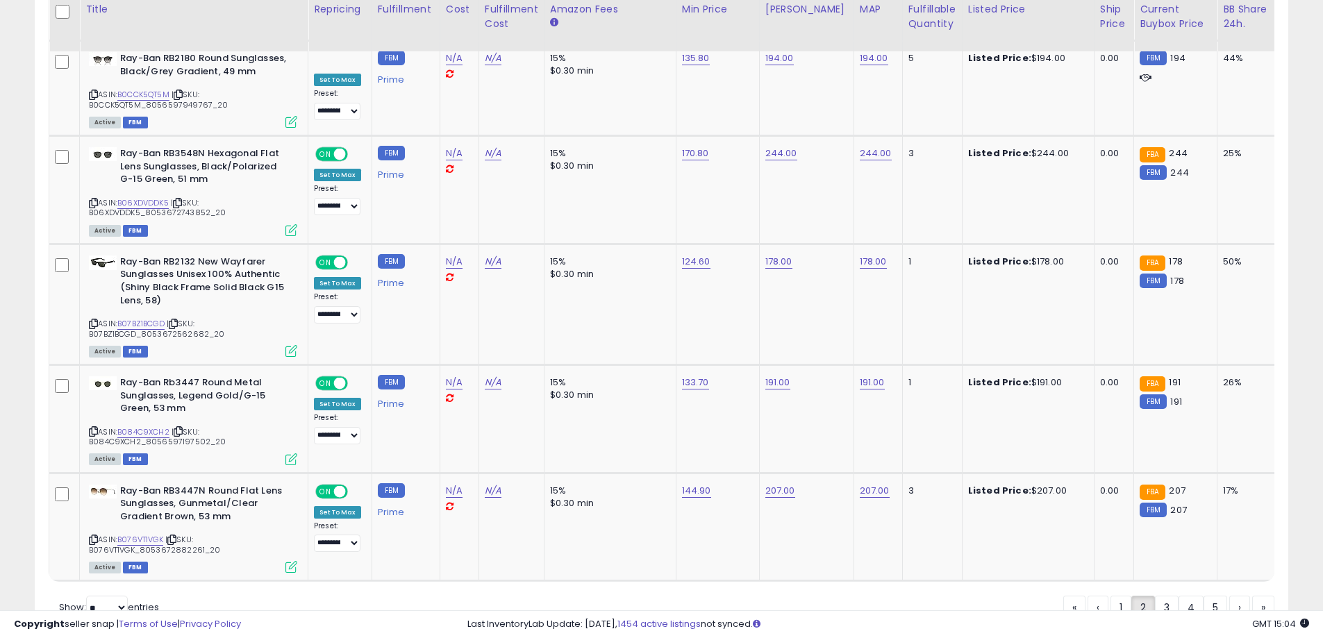
scroll to position [5612, 0]
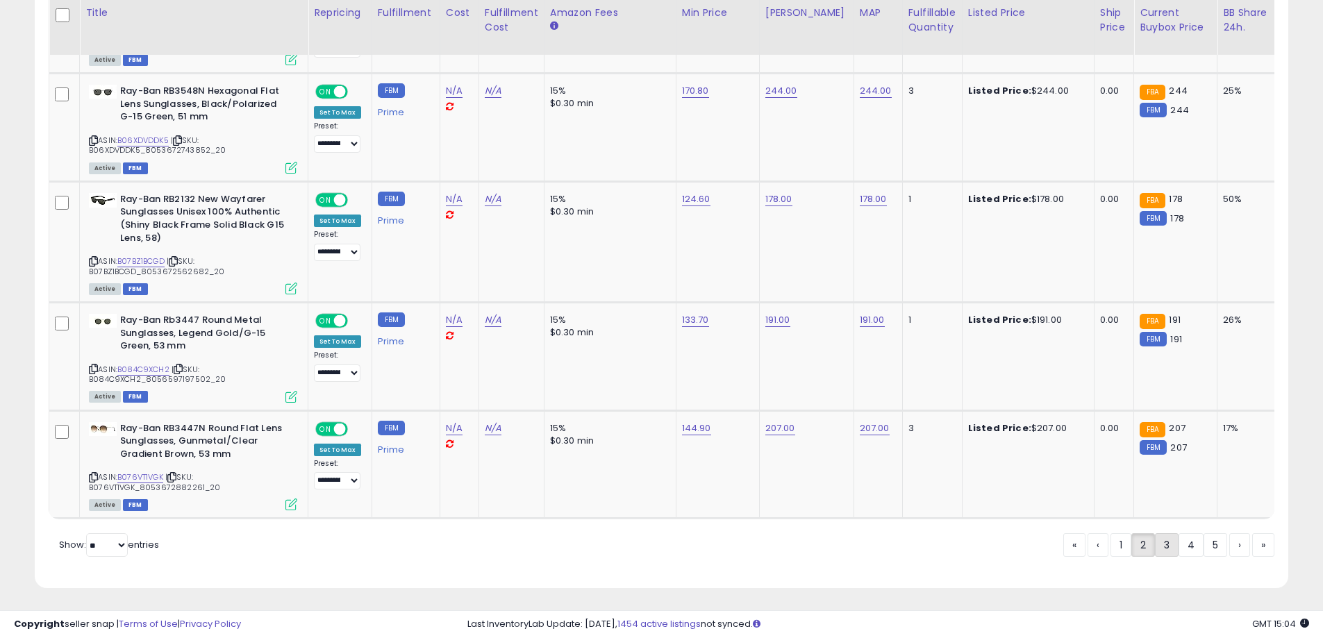
click at [1203, 548] on link "3" at bounding box center [1215, 545] width 24 height 24
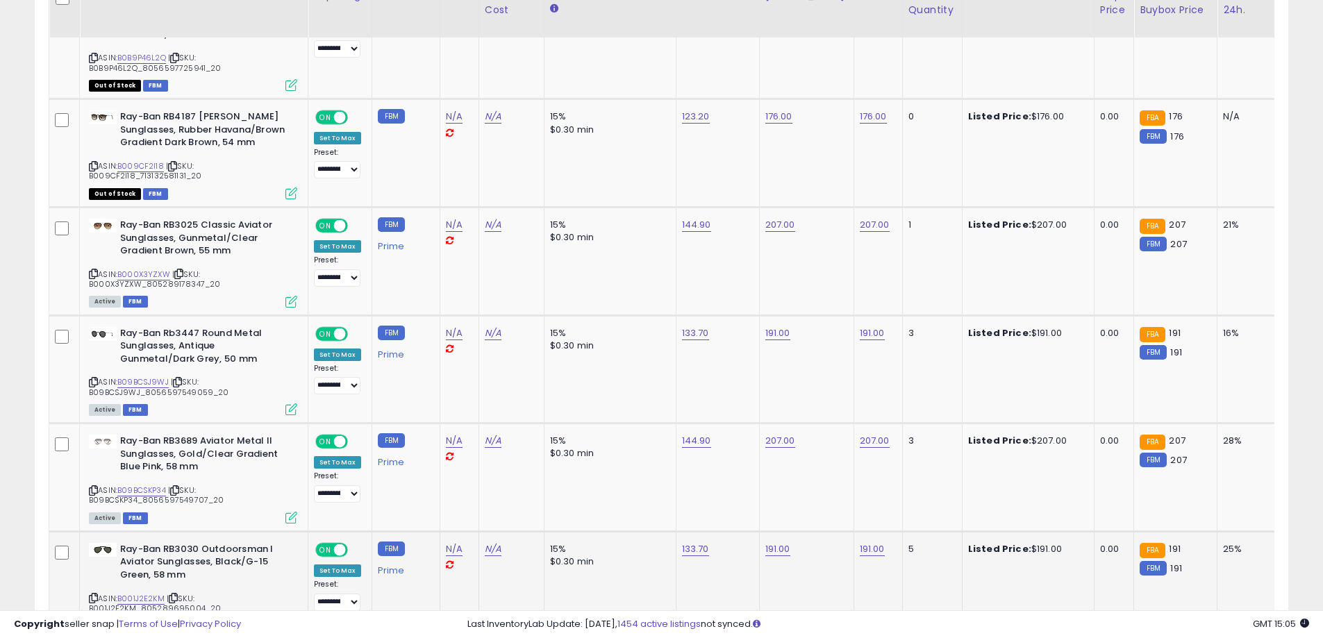
scroll to position [5689, 0]
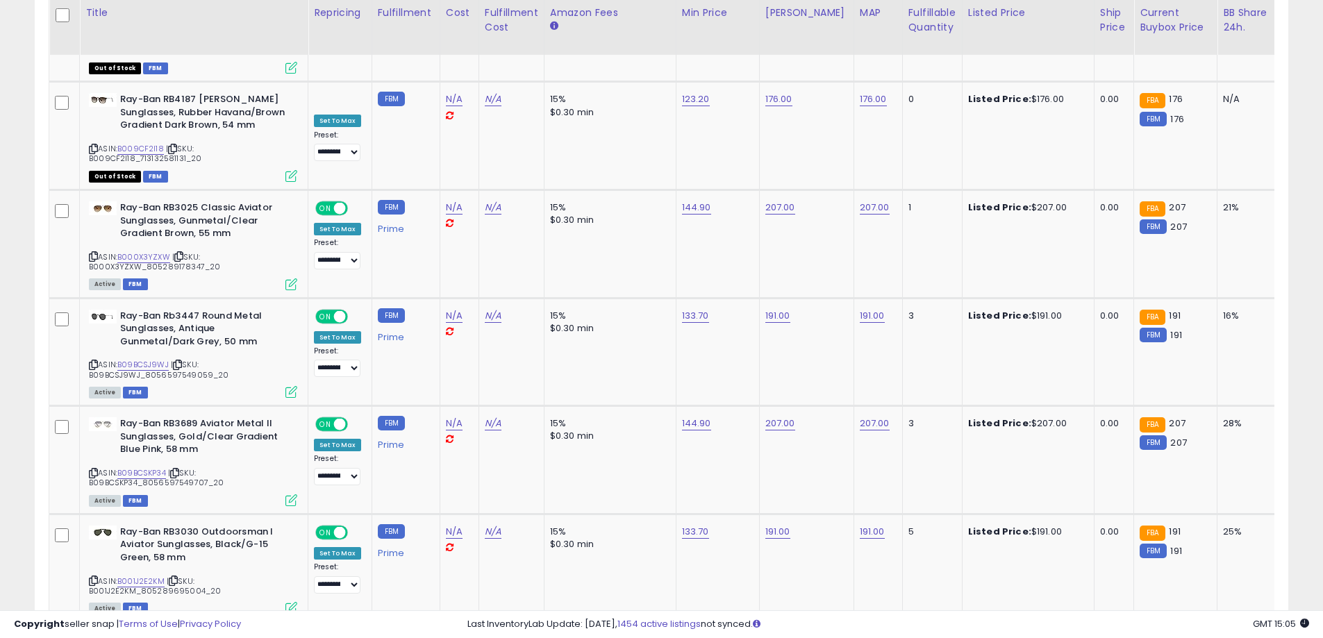
click at [1229, 637] on link "4" at bounding box center [1239, 649] width 21 height 24
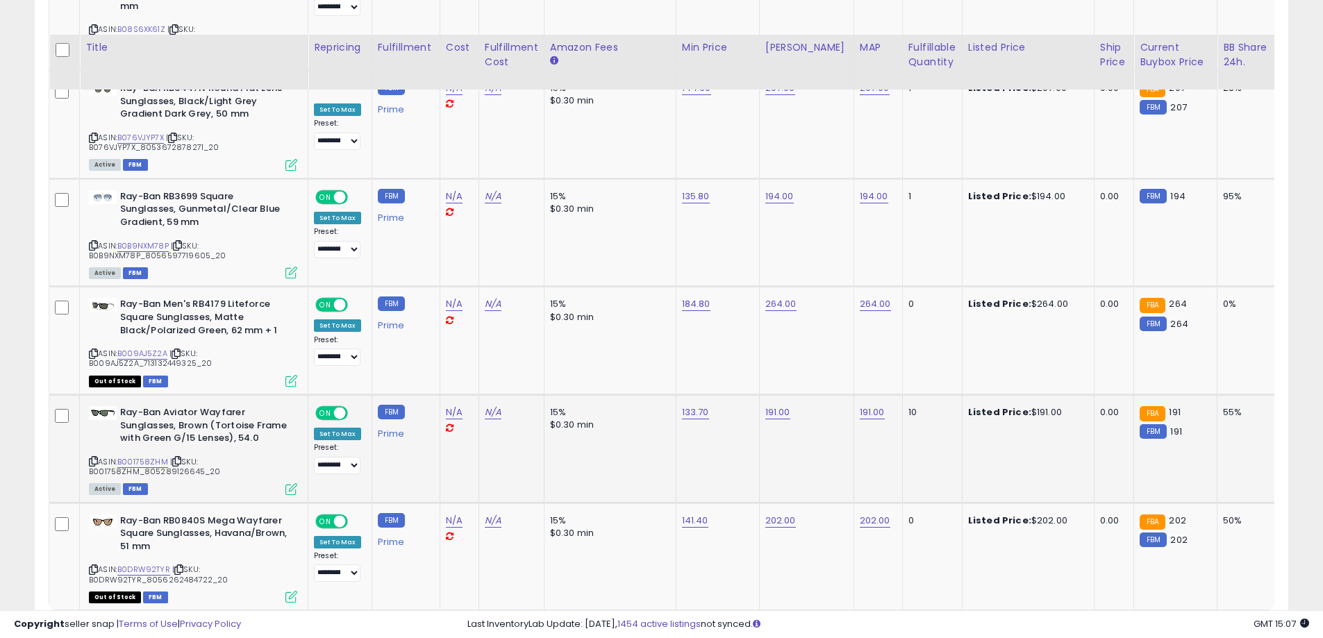
scroll to position [5715, 0]
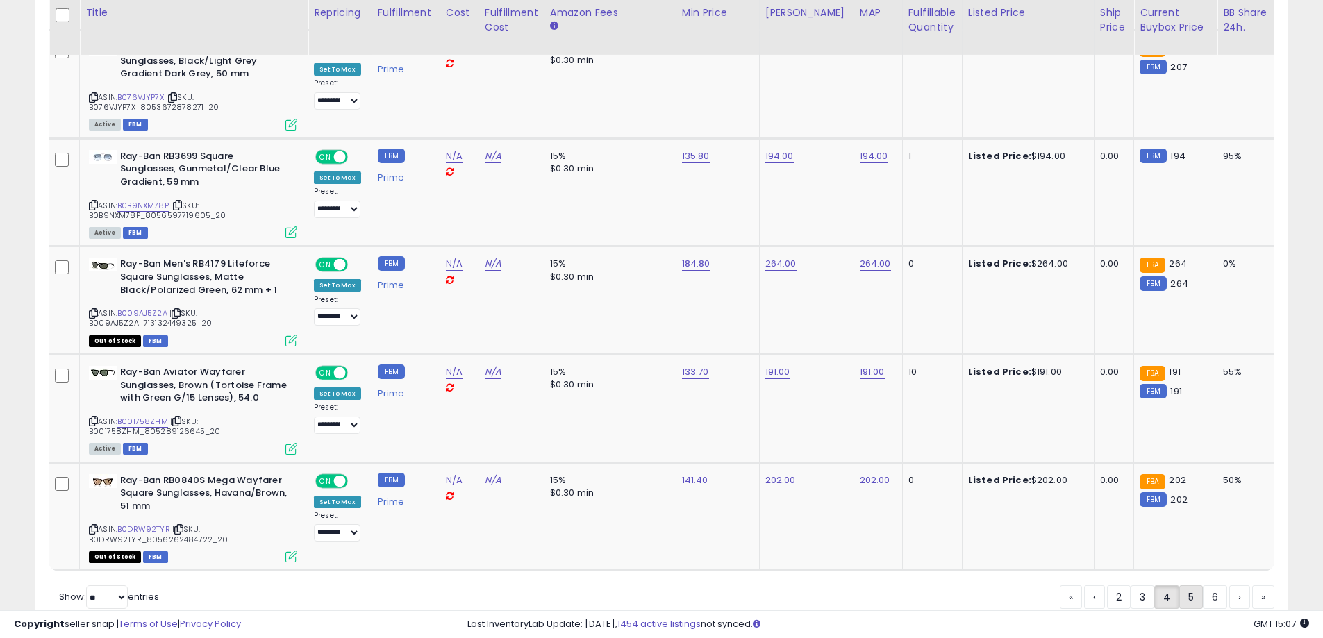
click at [1229, 585] on link "5" at bounding box center [1239, 597] width 21 height 24
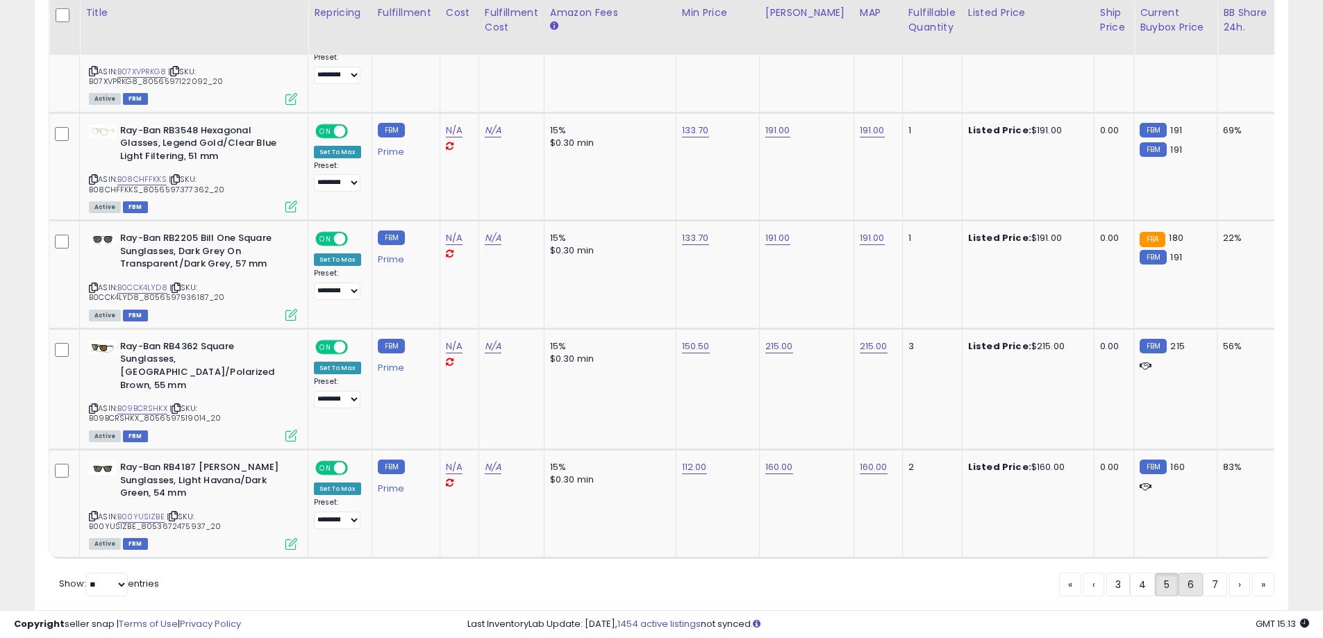
click at [1229, 573] on link "6" at bounding box center [1239, 585] width 21 height 24
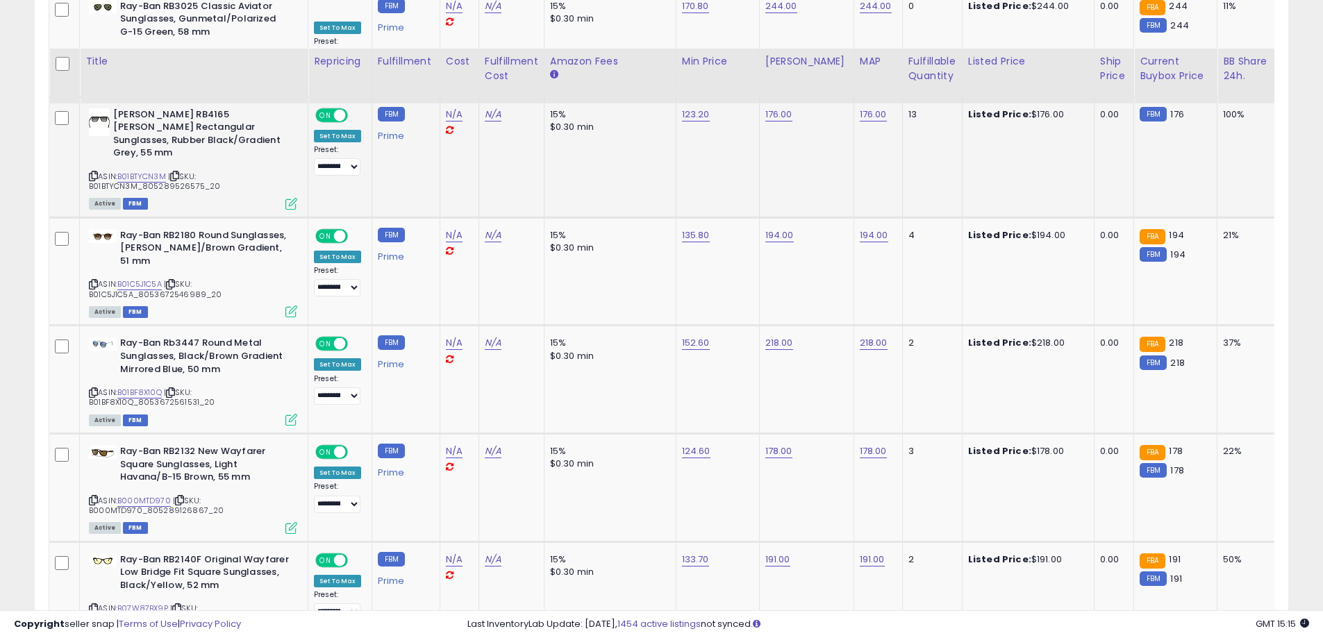
scroll to position [5637, 0]
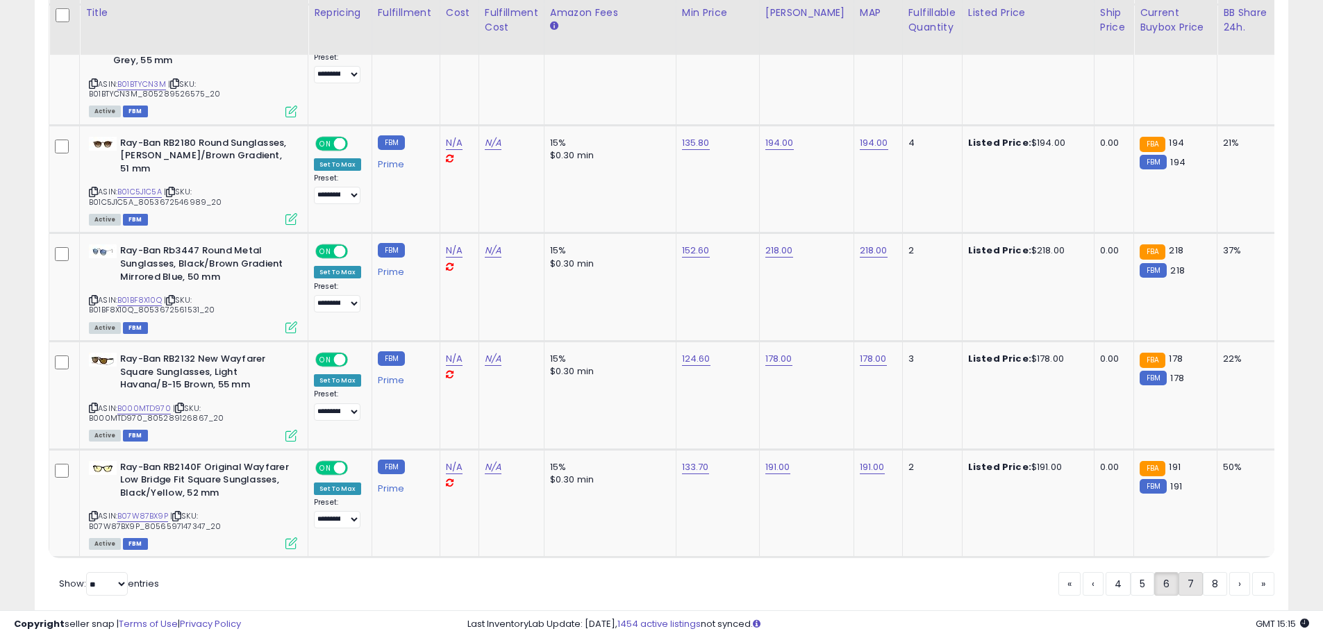
click at [1229, 572] on link "7" at bounding box center [1239, 584] width 21 height 24
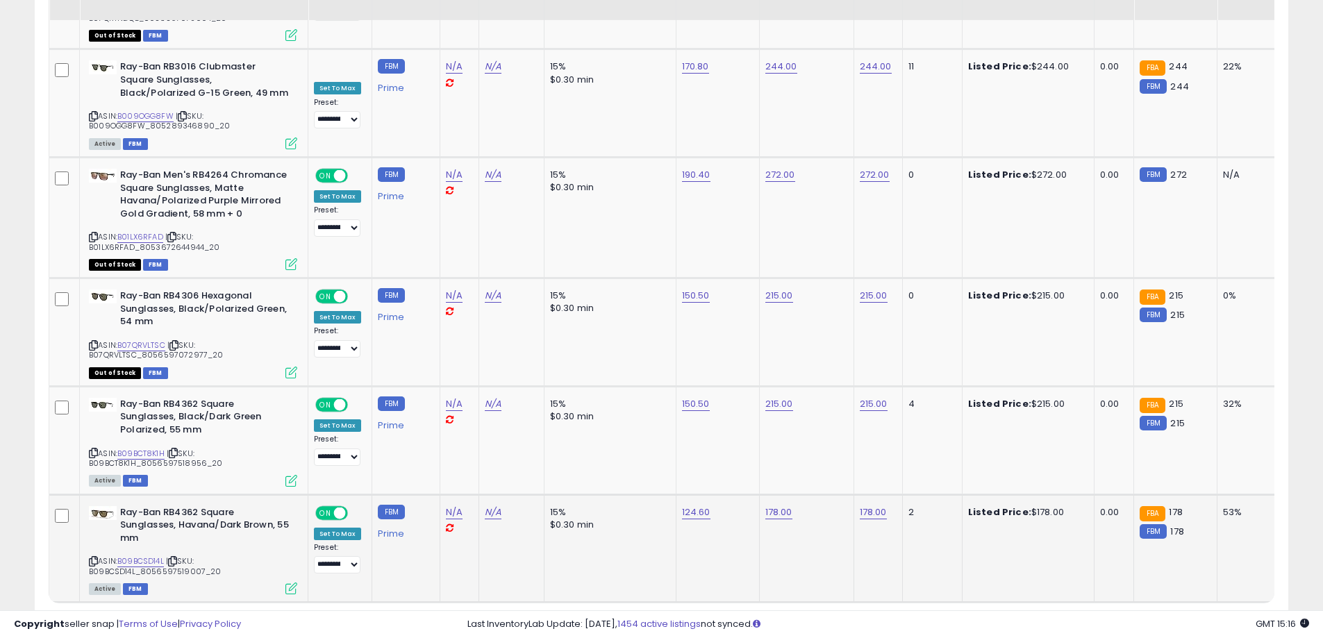
scroll to position [5702, 0]
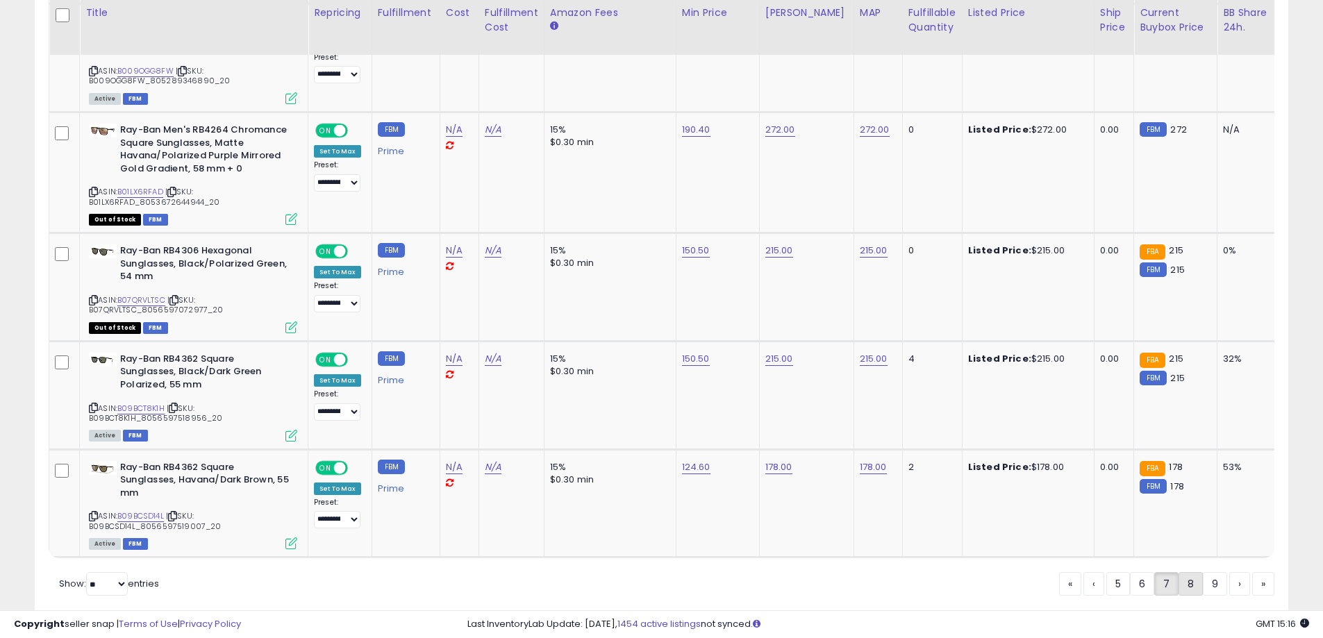
click at [1229, 572] on link "8" at bounding box center [1239, 584] width 21 height 24
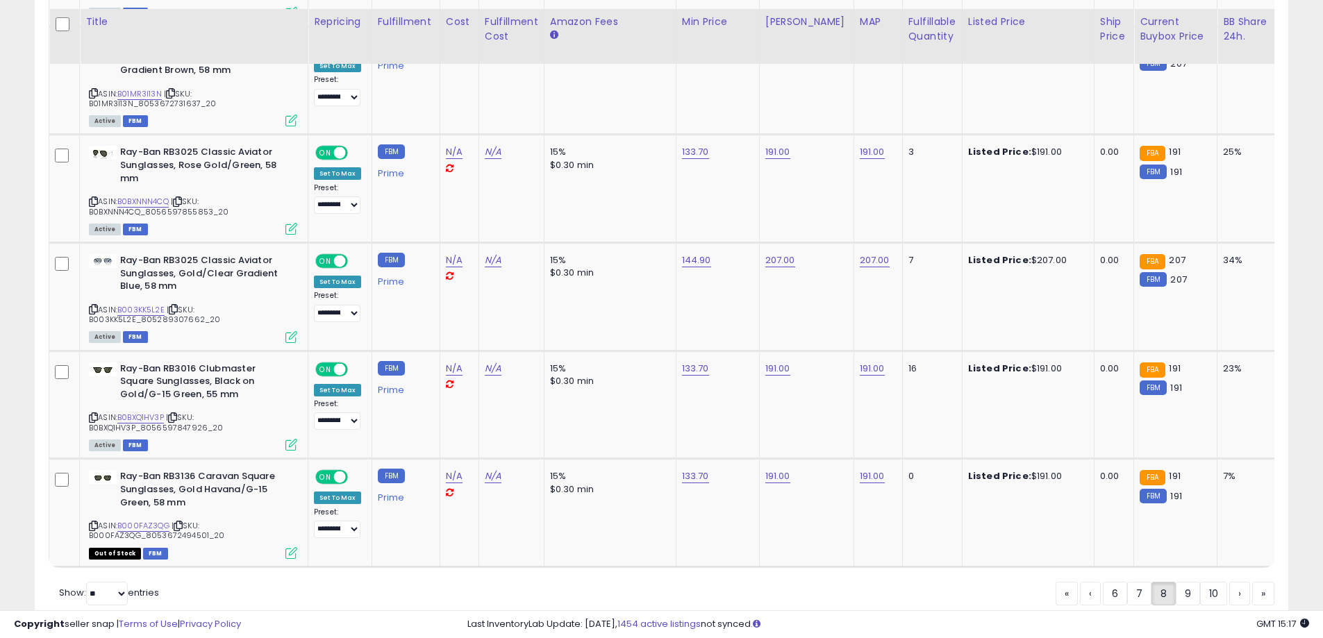
scroll to position [5676, 0]
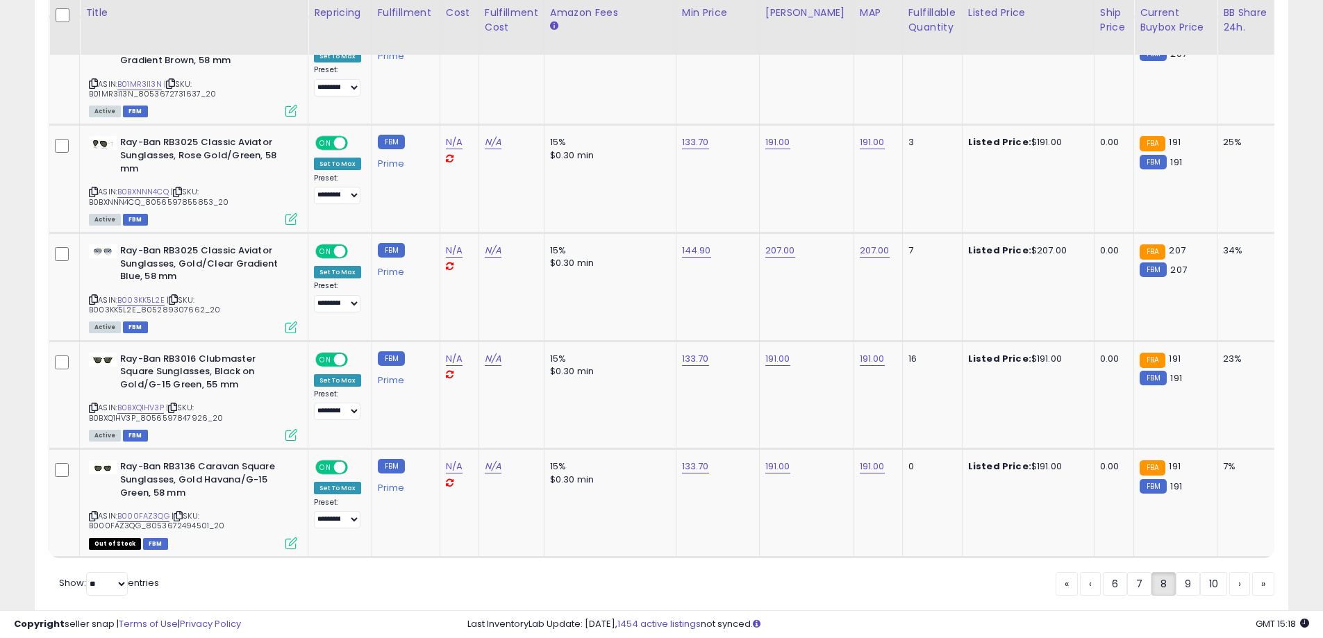
click at [1229, 572] on link "9" at bounding box center [1239, 584] width 21 height 24
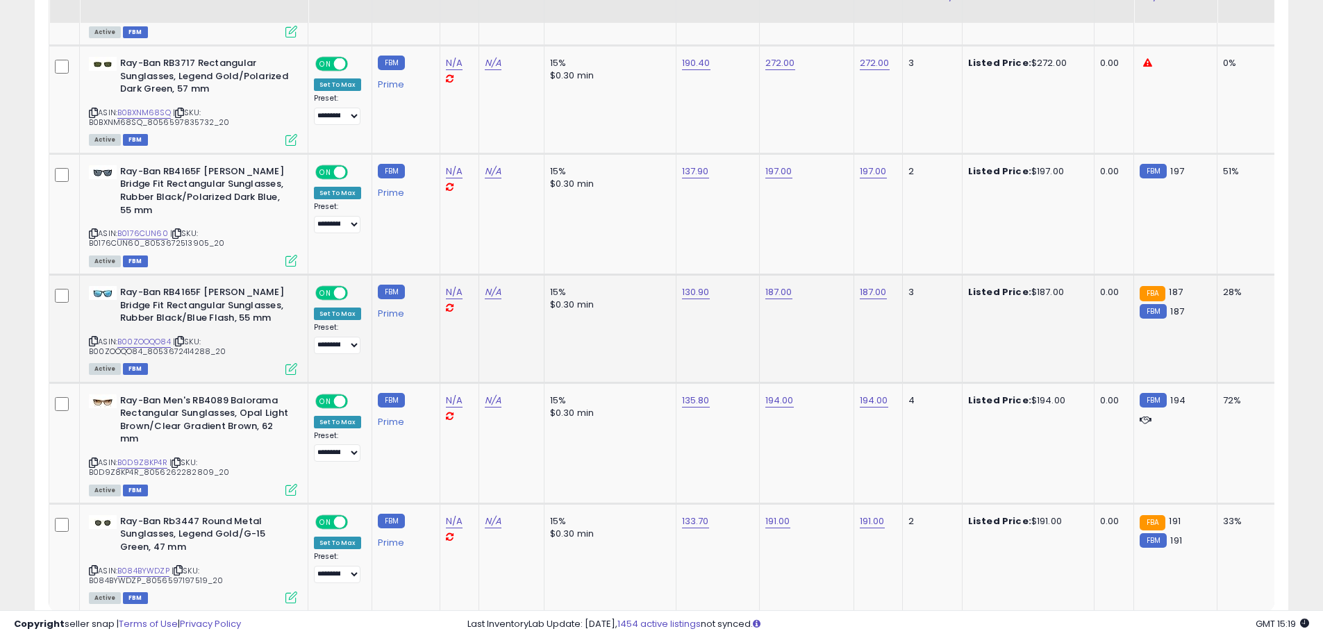
scroll to position [5753, 0]
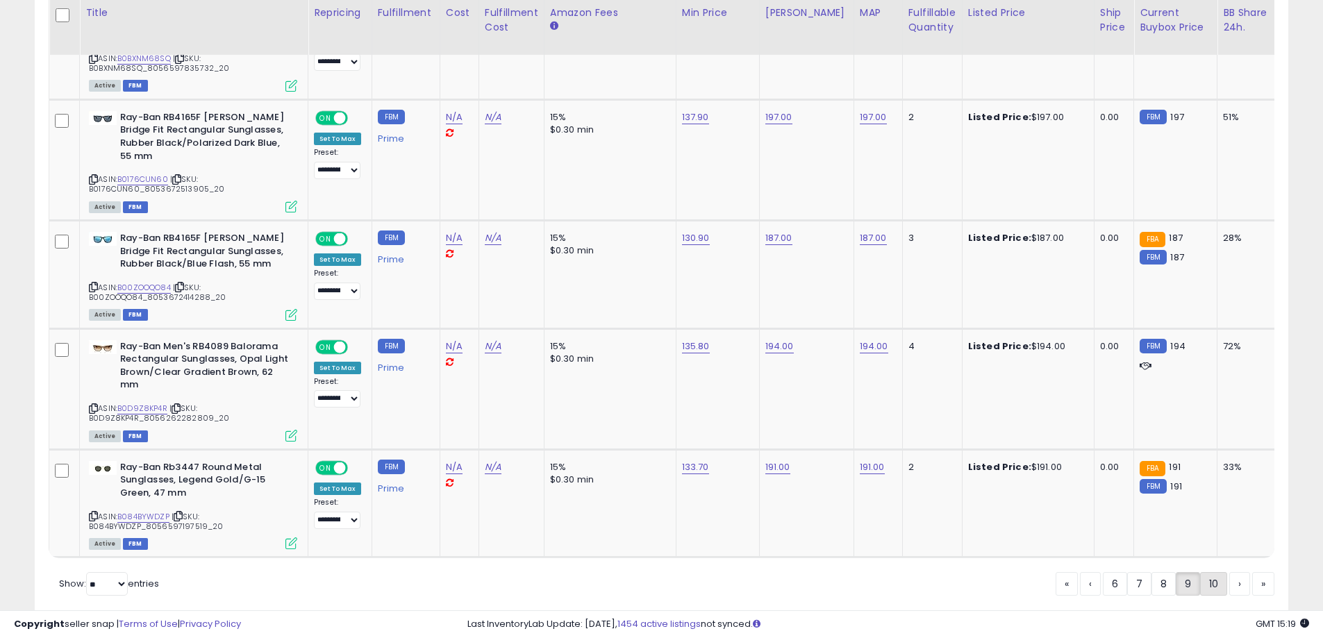
click at [1252, 572] on link "10" at bounding box center [1263, 584] width 22 height 24
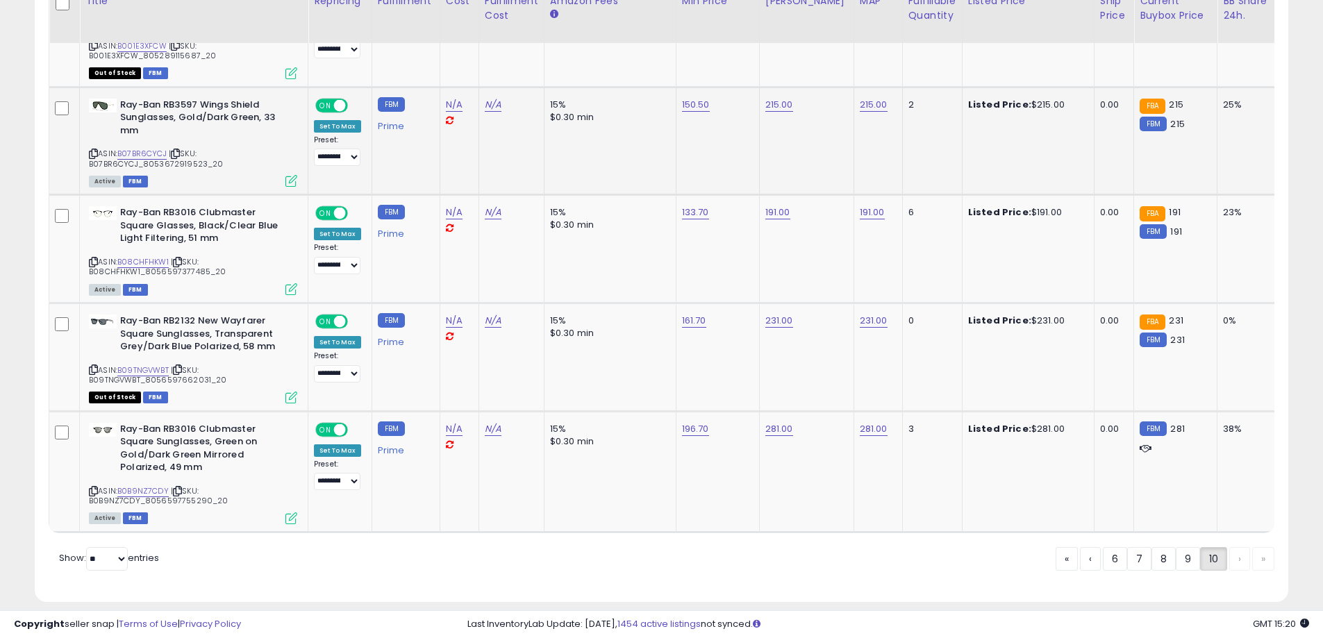
scroll to position [3260, 0]
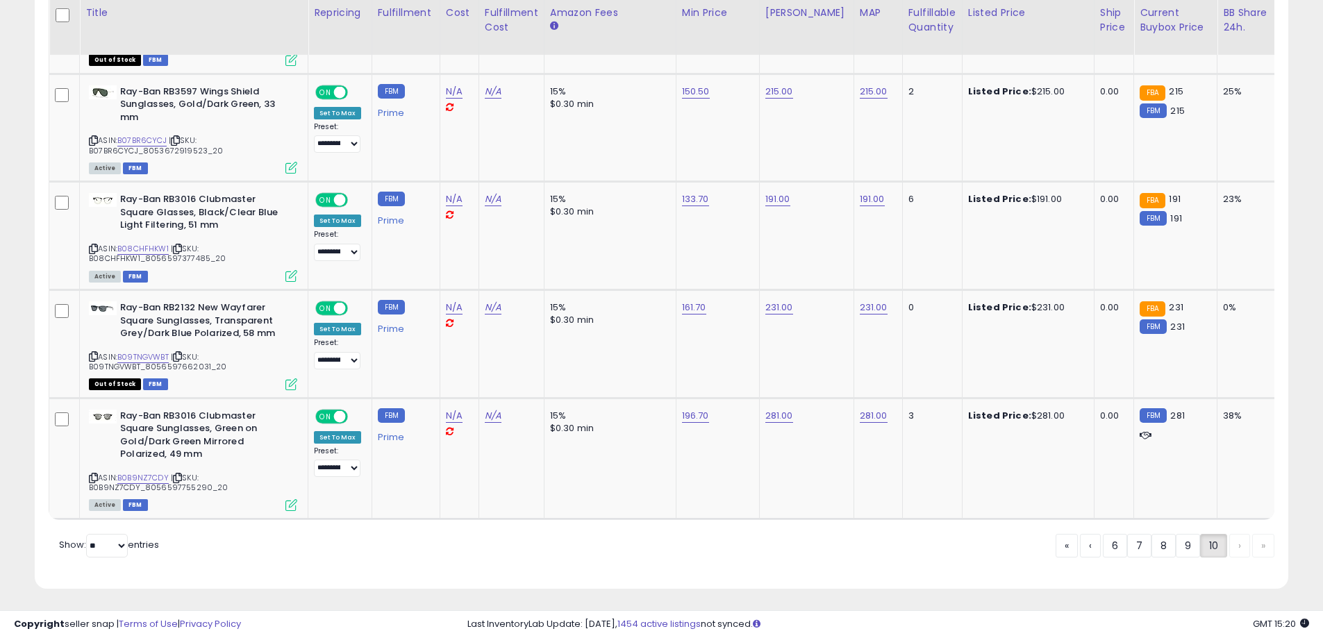
click at [1241, 546] on div "« ‹ 6 7 8 9 10 › »" at bounding box center [1164, 547] width 219 height 27
click at [1268, 537] on div "« ‹ 6 7 8 9 10 › »" at bounding box center [1164, 547] width 219 height 27
click at [1236, 543] on div "« ‹ 6 7 8 9 10 › »" at bounding box center [1164, 547] width 219 height 27
click at [1264, 543] on div "« ‹ 6 7 8 9 10 › »" at bounding box center [1164, 547] width 219 height 27
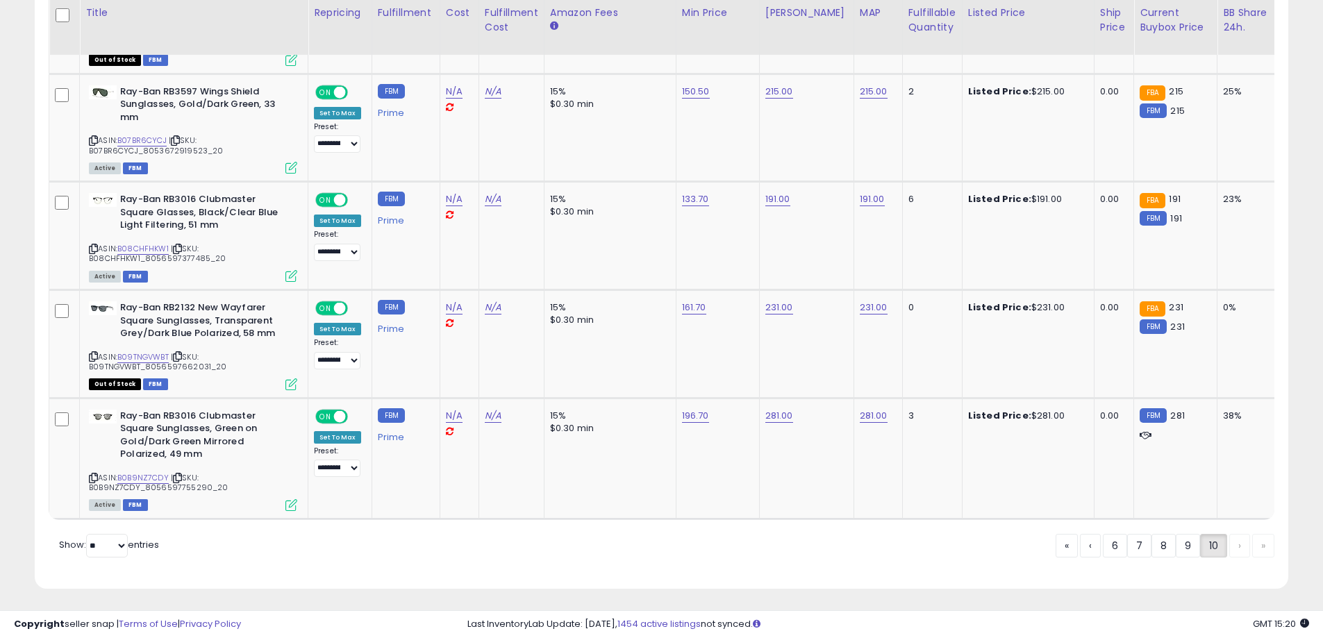
click at [1239, 543] on div "« ‹ 6 7 8 9 10 › »" at bounding box center [1164, 547] width 219 height 27
click at [1265, 544] on div "« ‹ 6 7 8 9 10 › »" at bounding box center [1164, 547] width 219 height 27
click at [1235, 543] on div "« ‹ 6 7 8 9 10 › »" at bounding box center [1164, 547] width 219 height 27
click at [1262, 544] on div "« ‹ 6 7 8 9 10 › »" at bounding box center [1164, 547] width 219 height 27
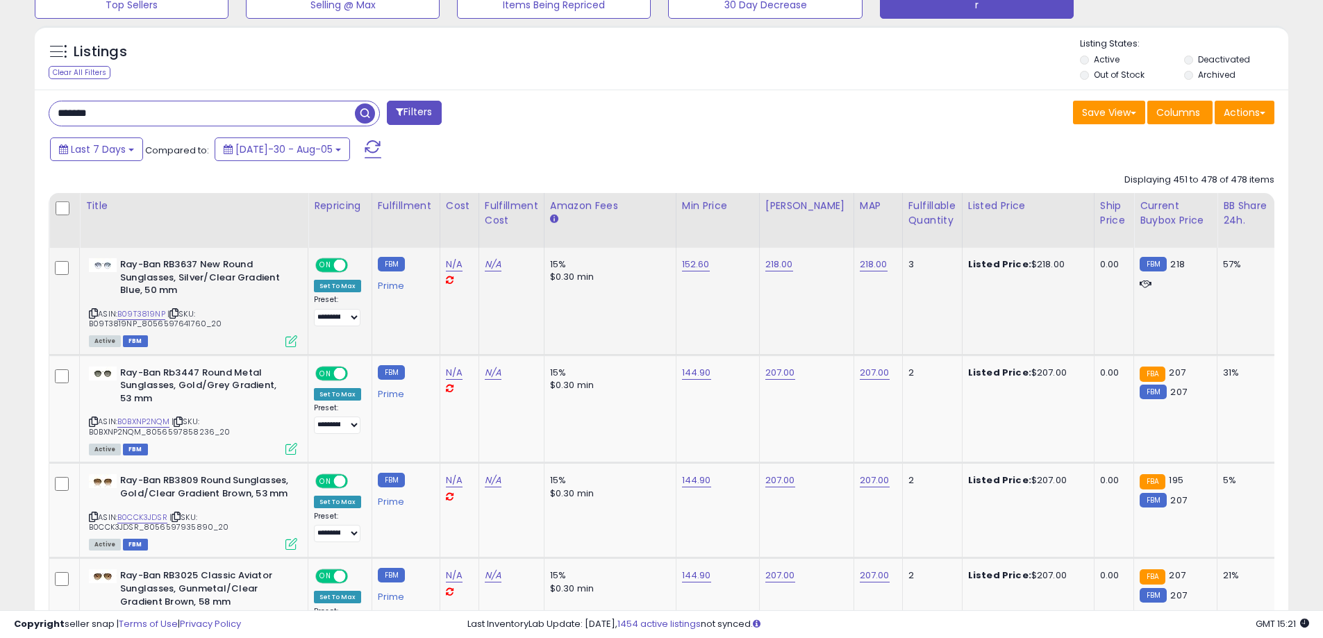
scroll to position [483, 0]
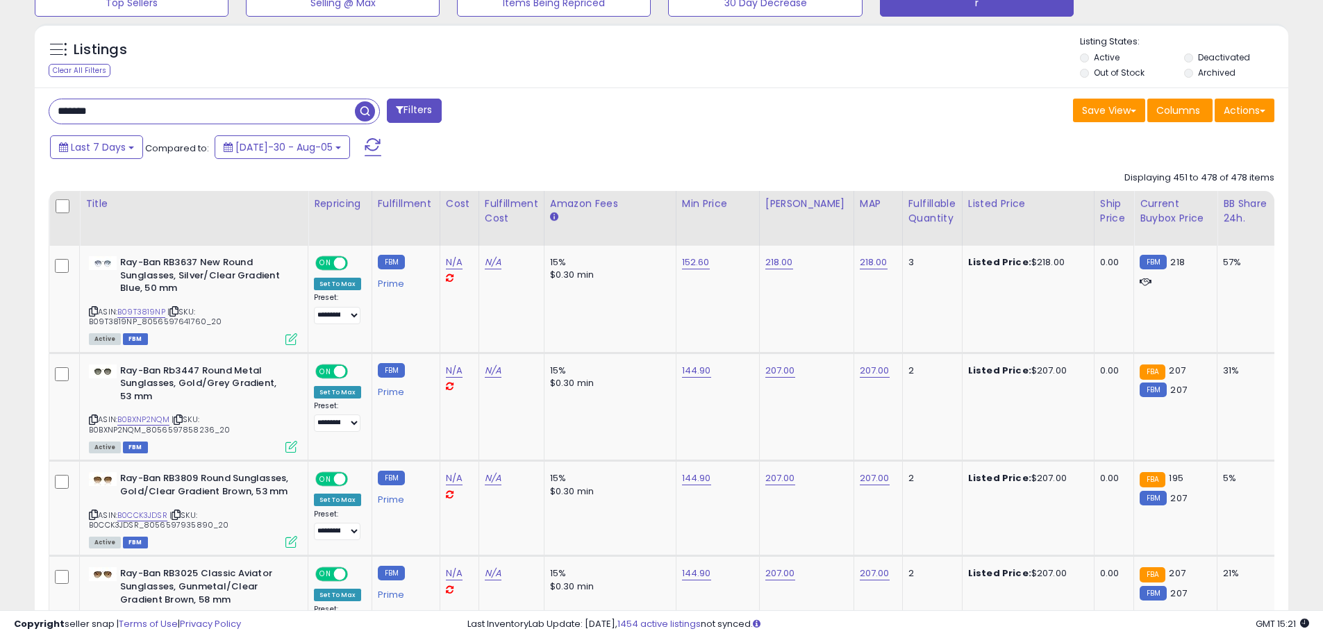
click at [211, 114] on input "*******" at bounding box center [201, 111] width 305 height 24
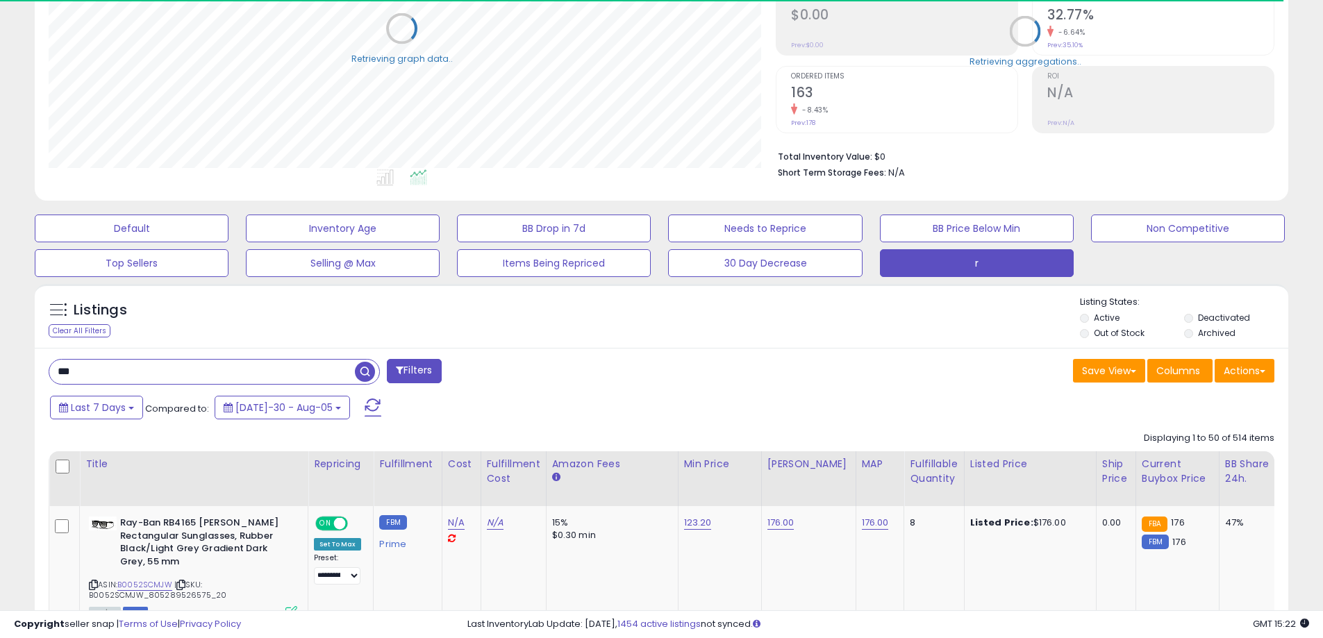
scroll to position [693982, 693539]
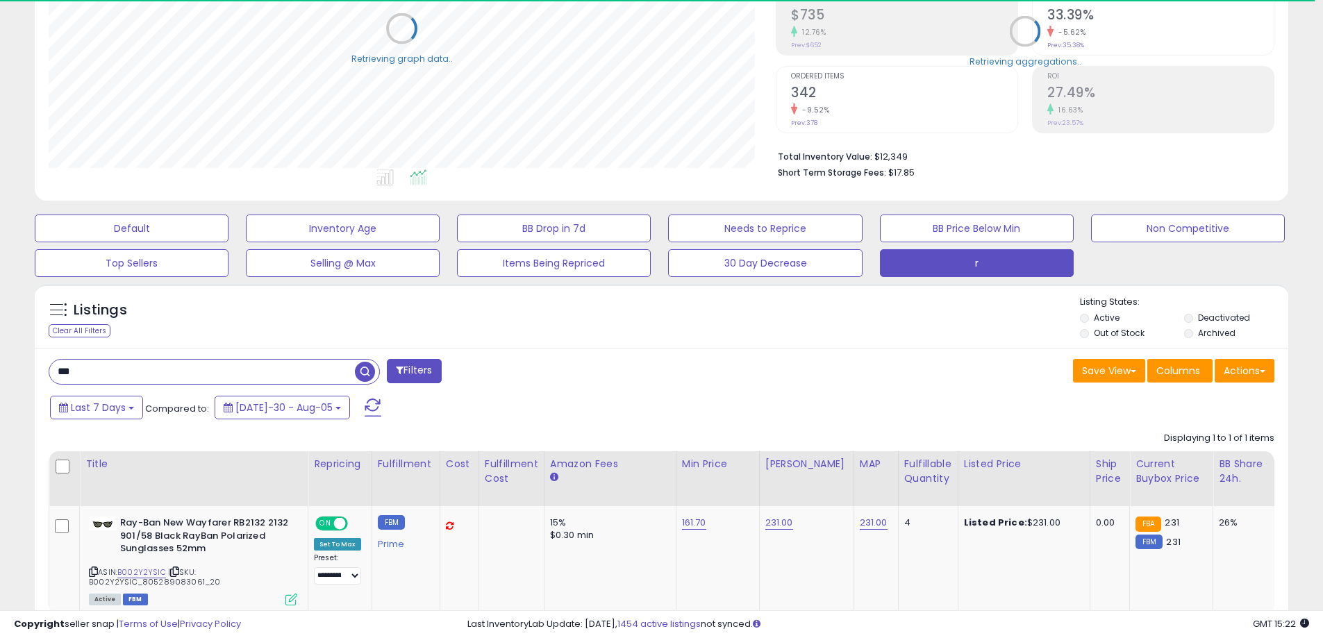
type input "******"
